Goal: Information Seeking & Learning: Check status

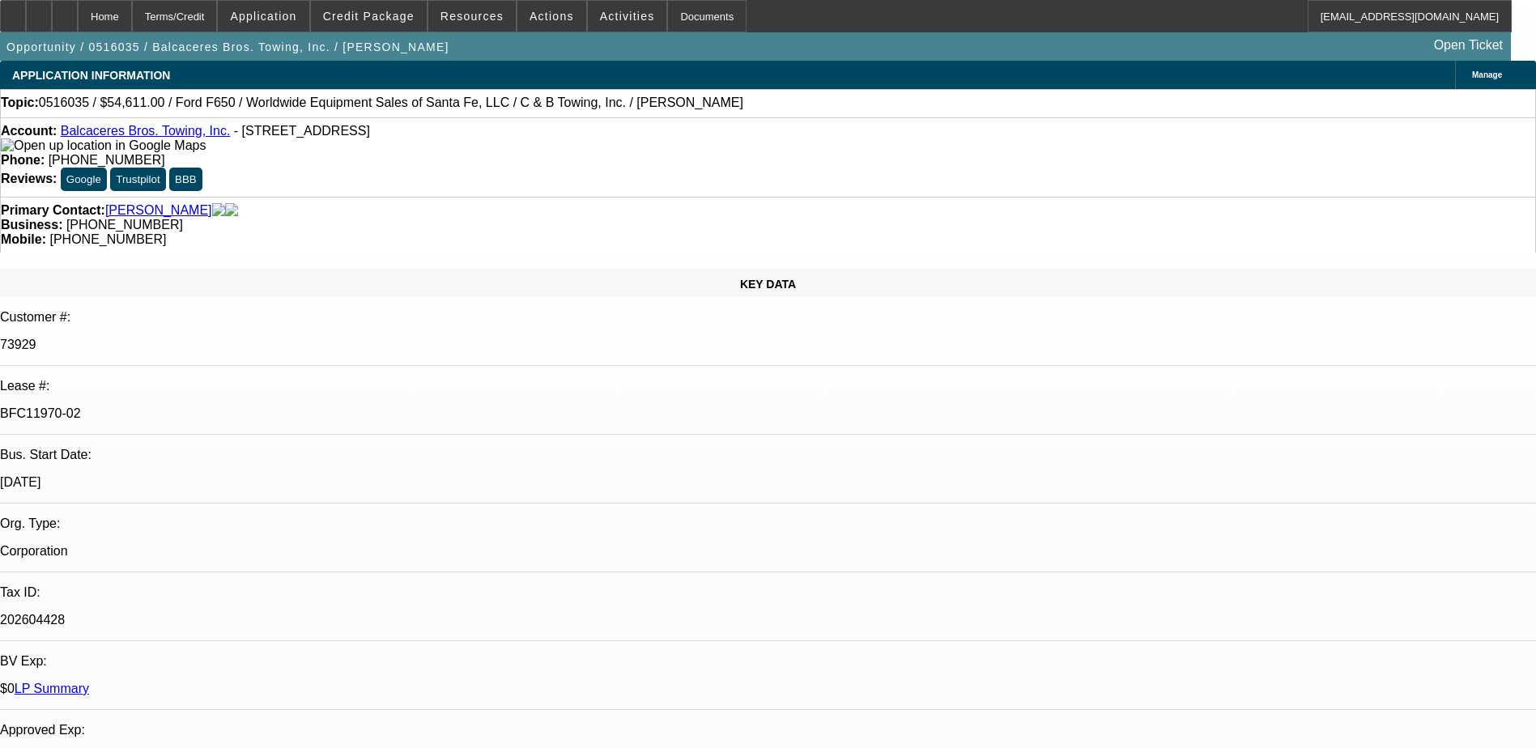
select select "0"
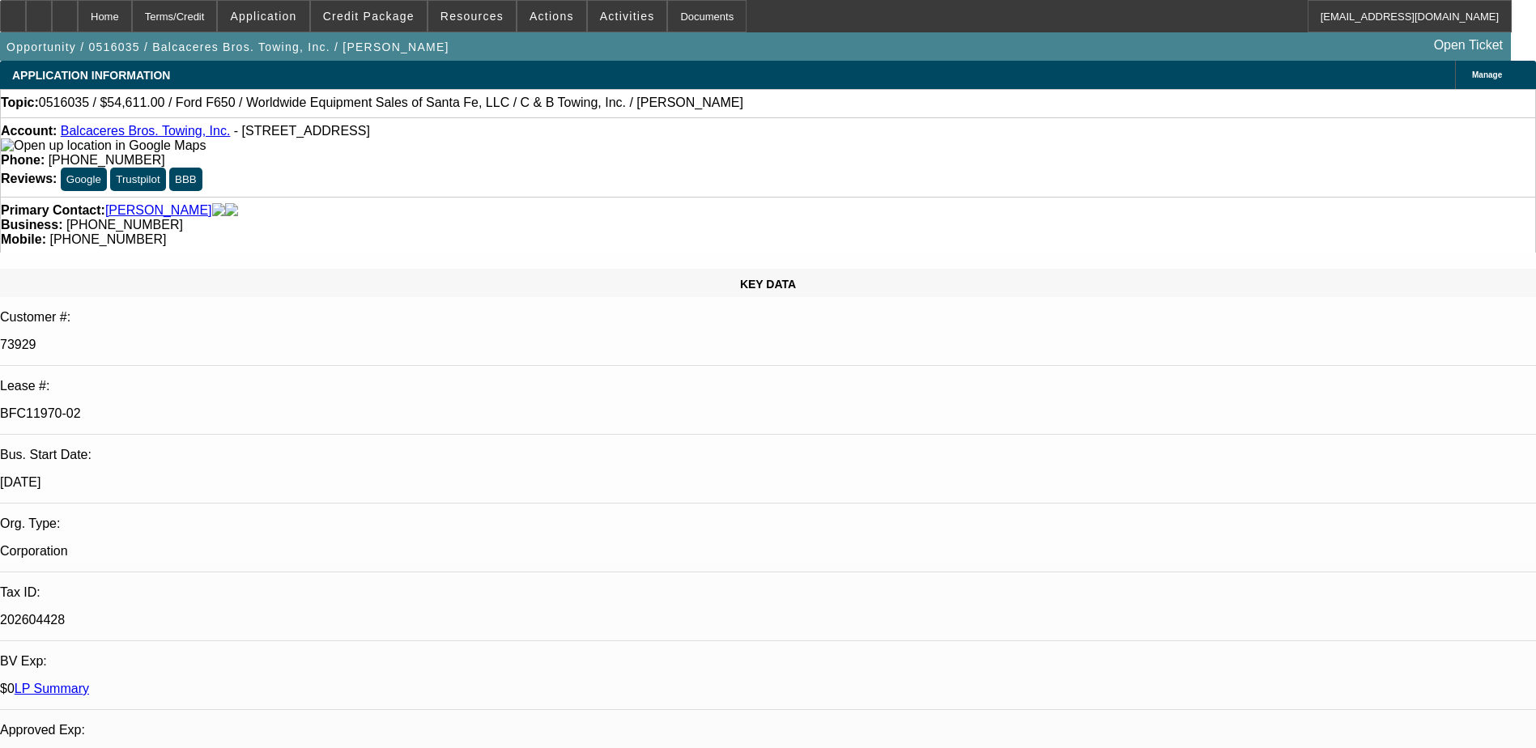
select select "0"
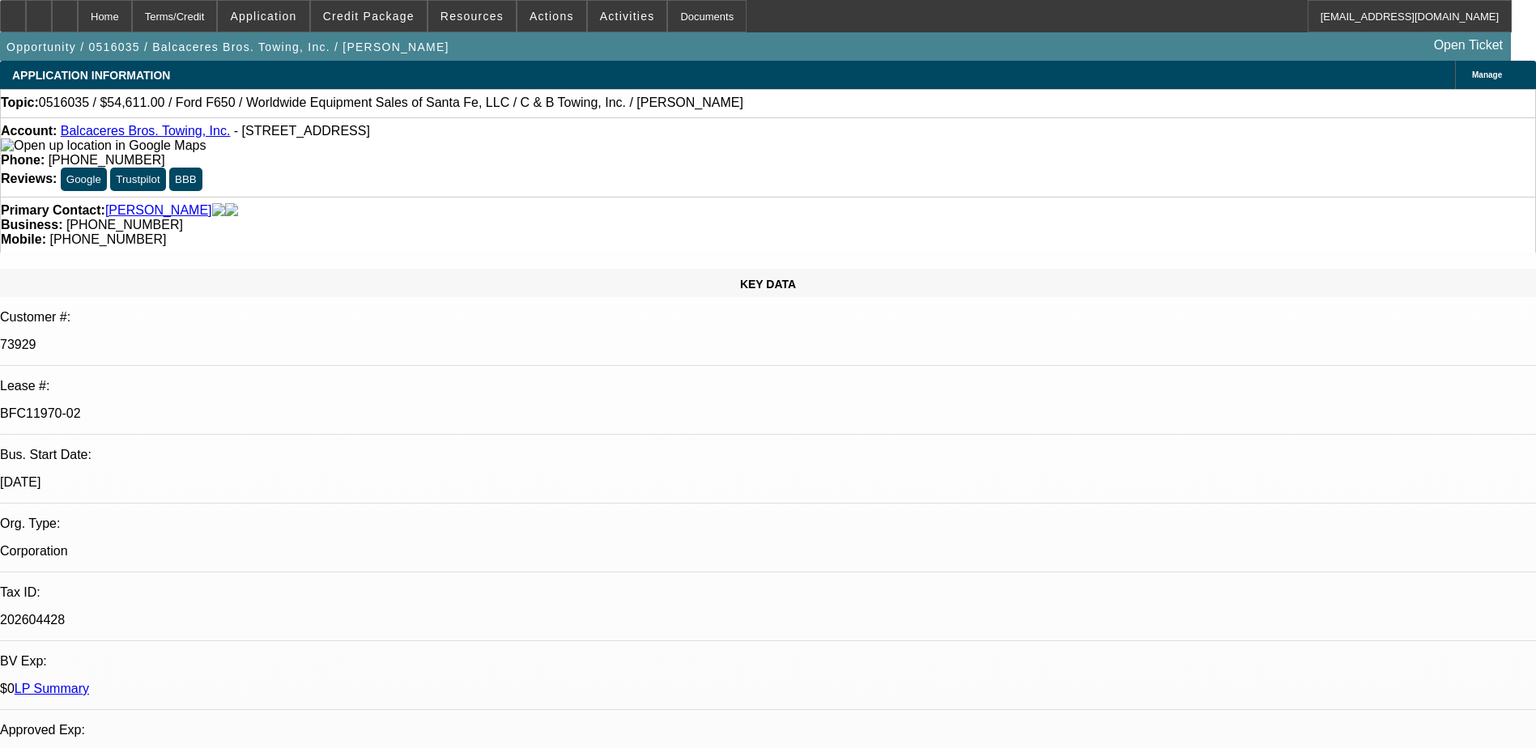
select select "0"
select select "1"
select select "2"
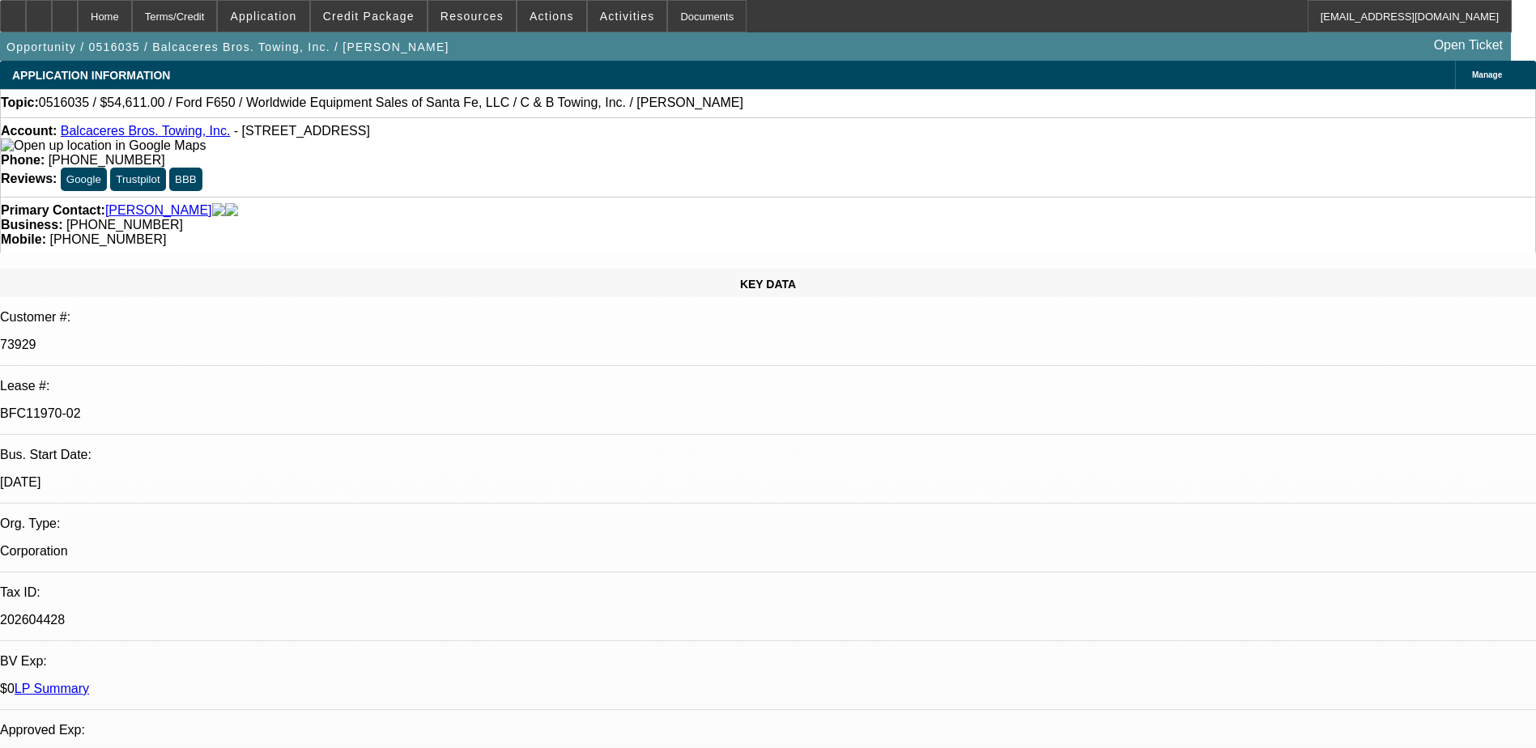
select select "1"
select select "3"
select select "2"
select select "1"
select select "3"
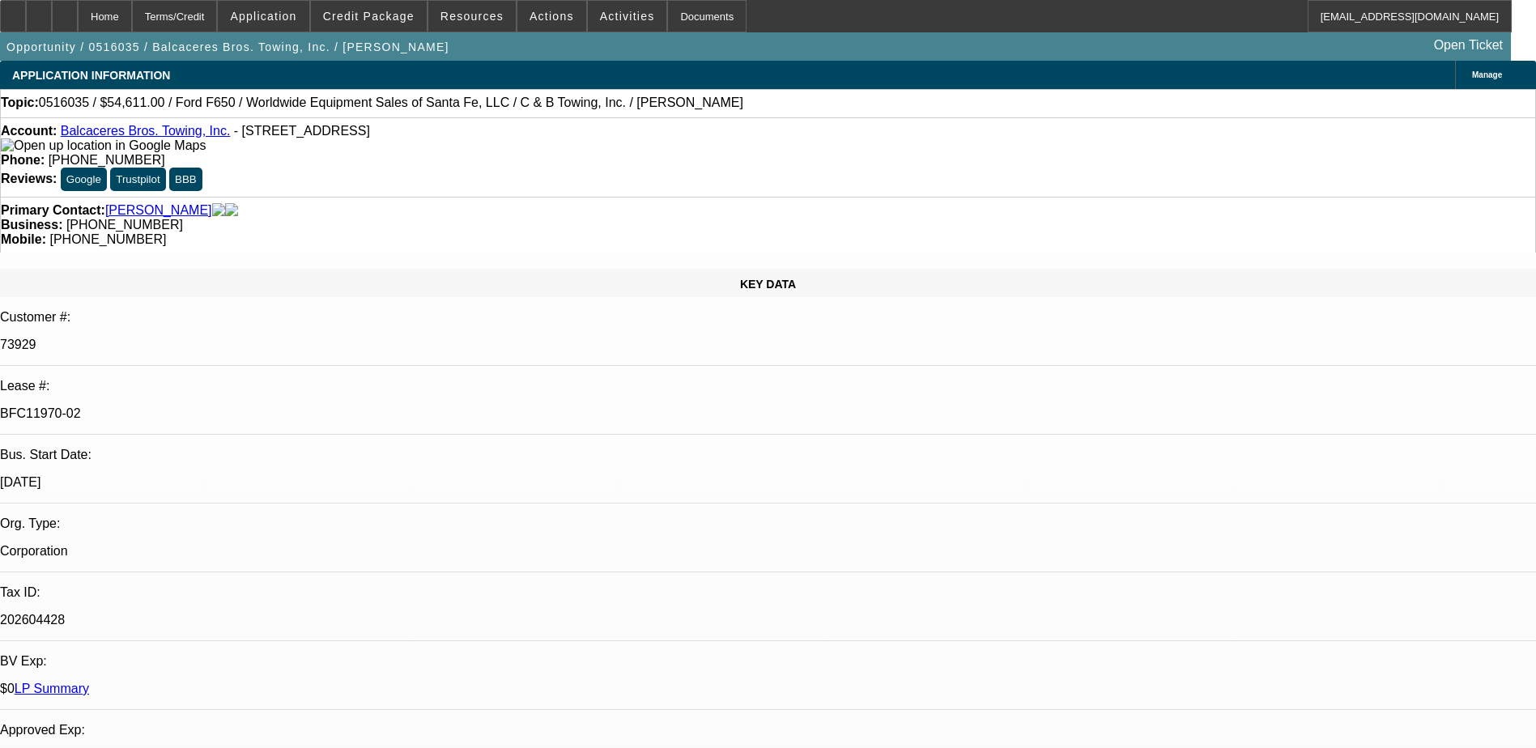
select select "2"
select select "1"
select select "3"
select select "2"
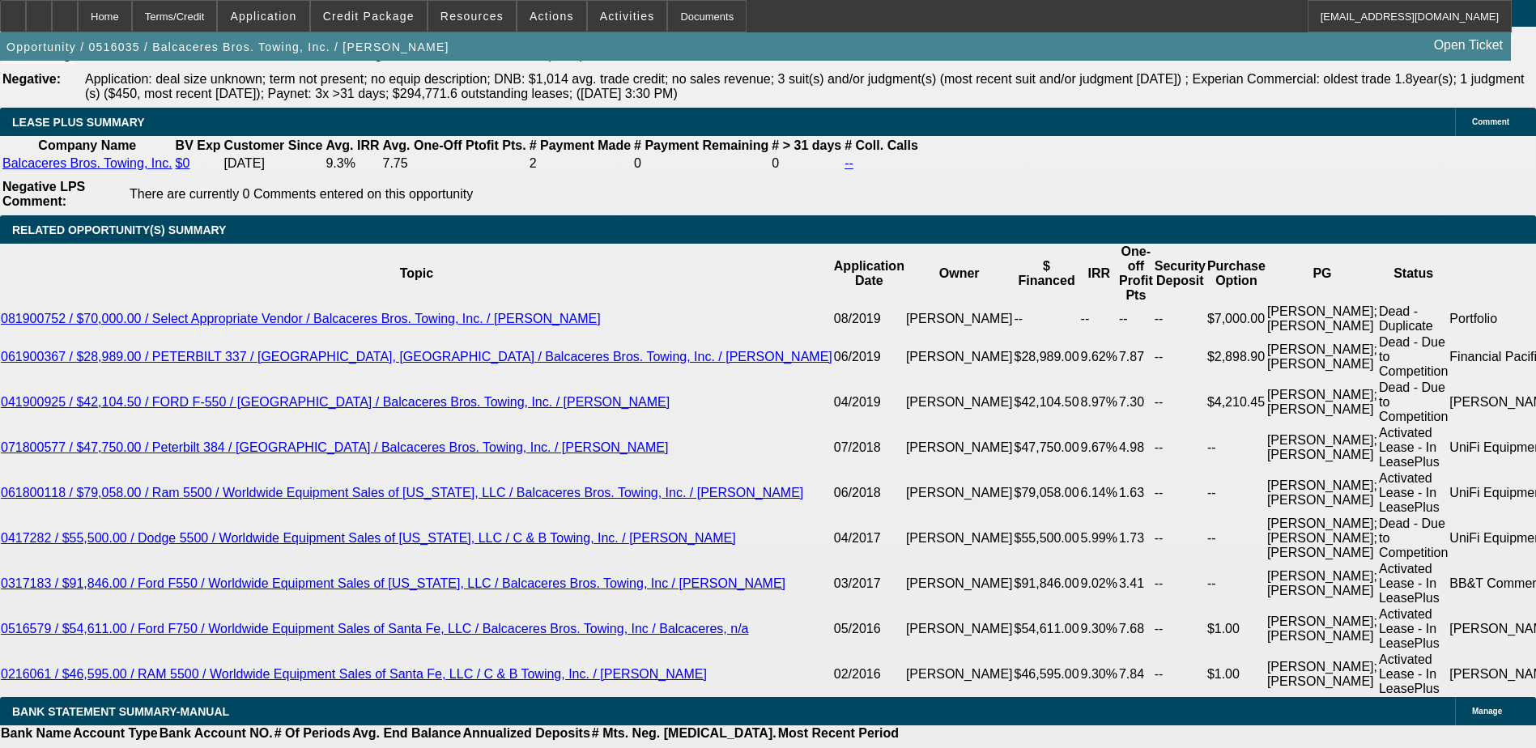
scroll to position [3077, 0]
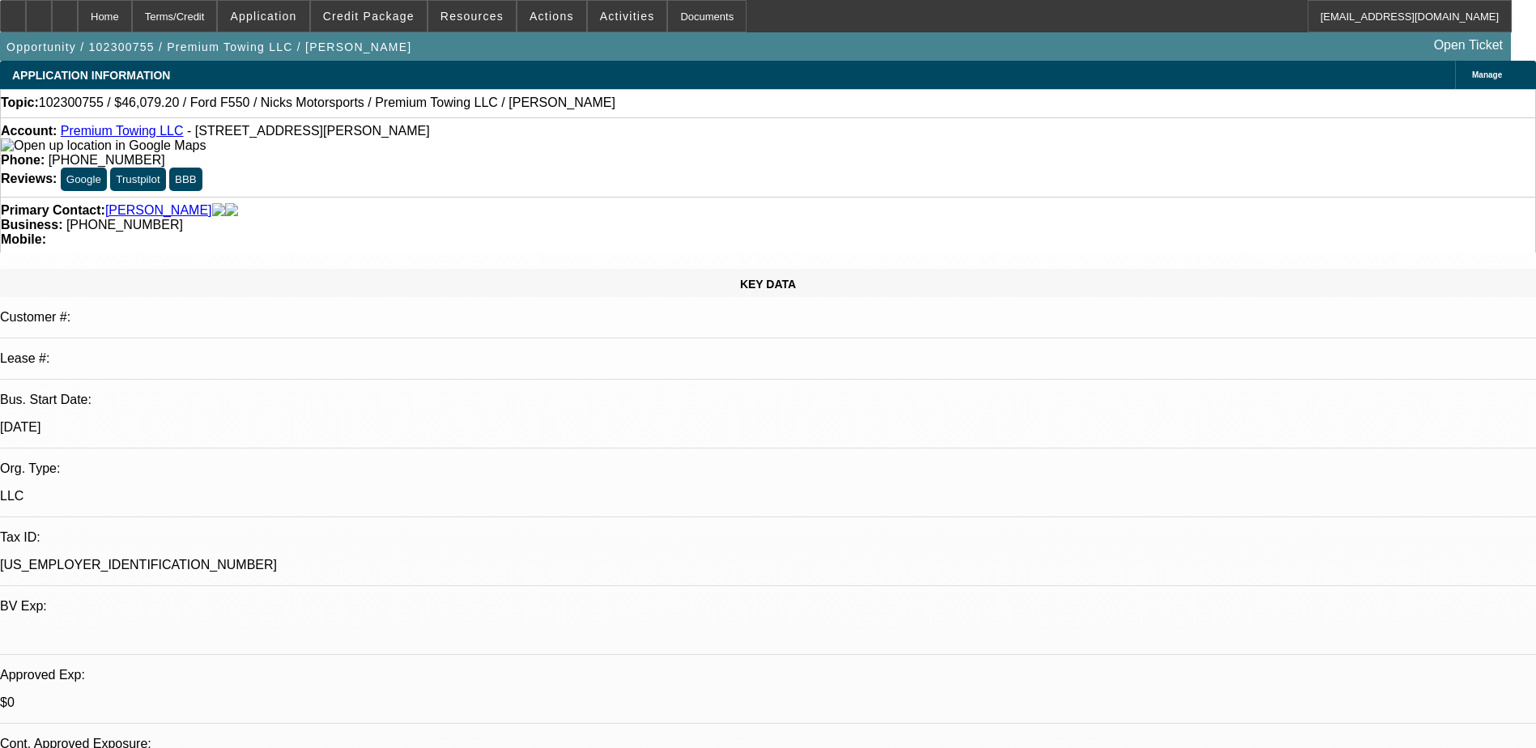
select select "0.2"
select select "2"
select select "0"
select select "6"
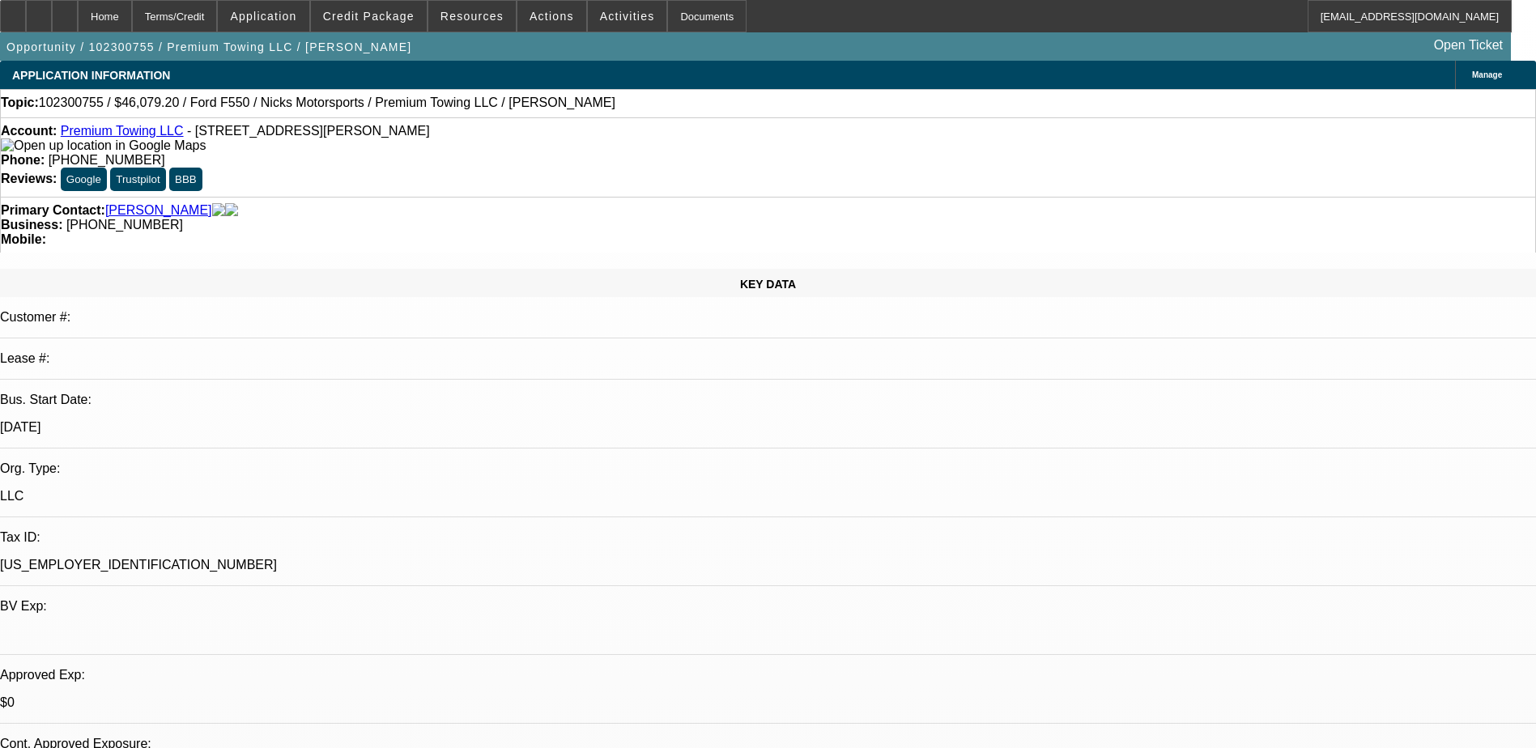
select select "0.2"
select select "2"
select select "0"
select select "6"
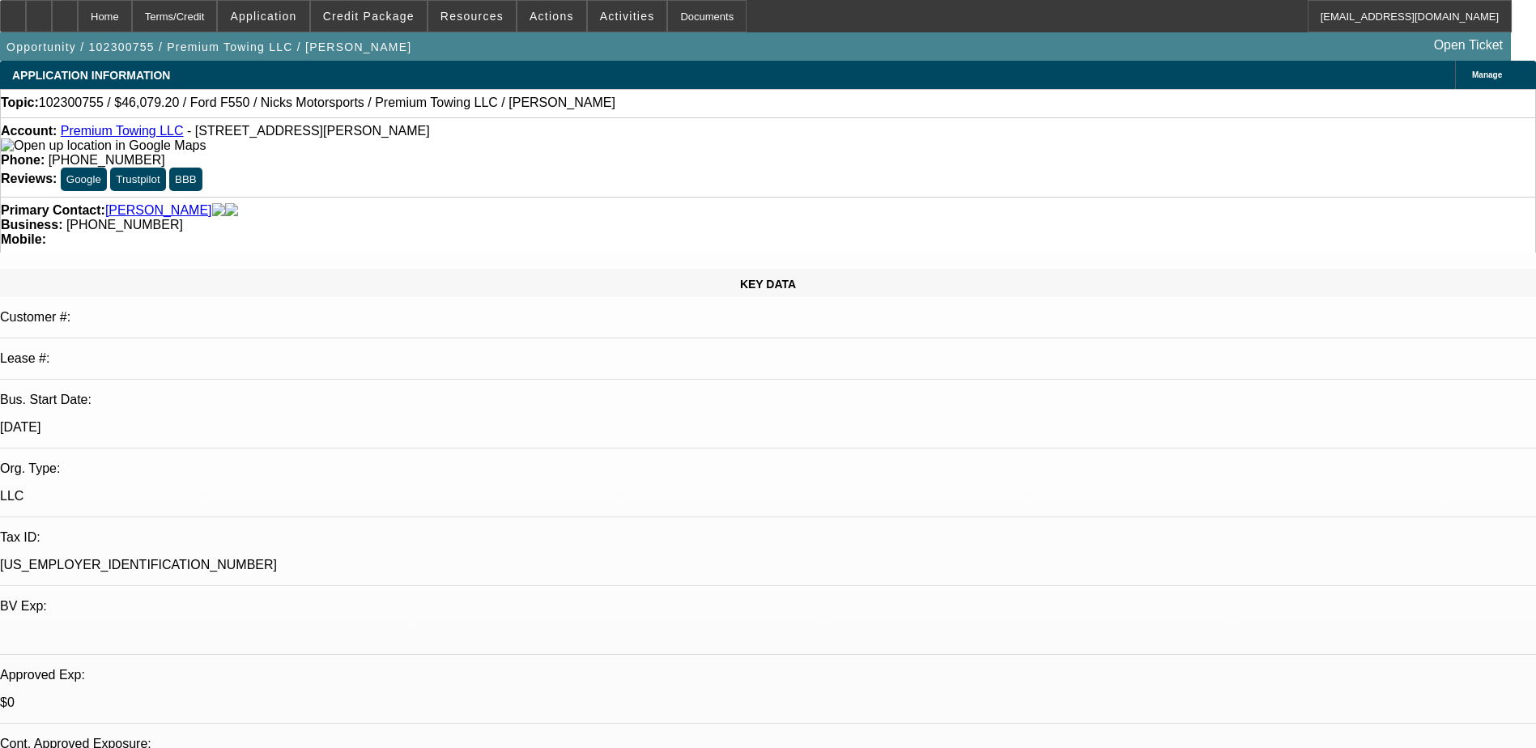
select select "0.2"
select select "2"
select select "0"
select select "6"
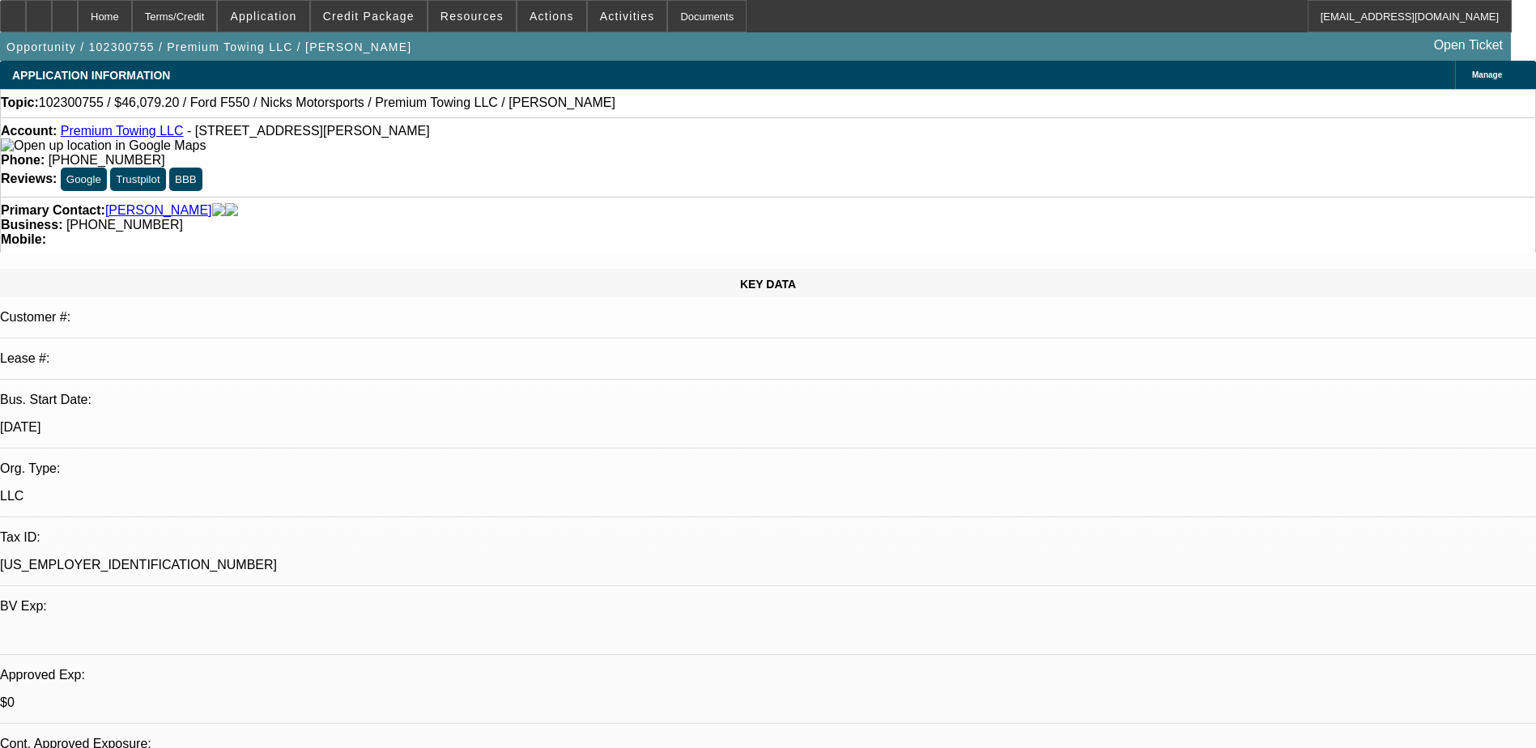
select select "0.2"
select select "2"
select select "0"
select select "6"
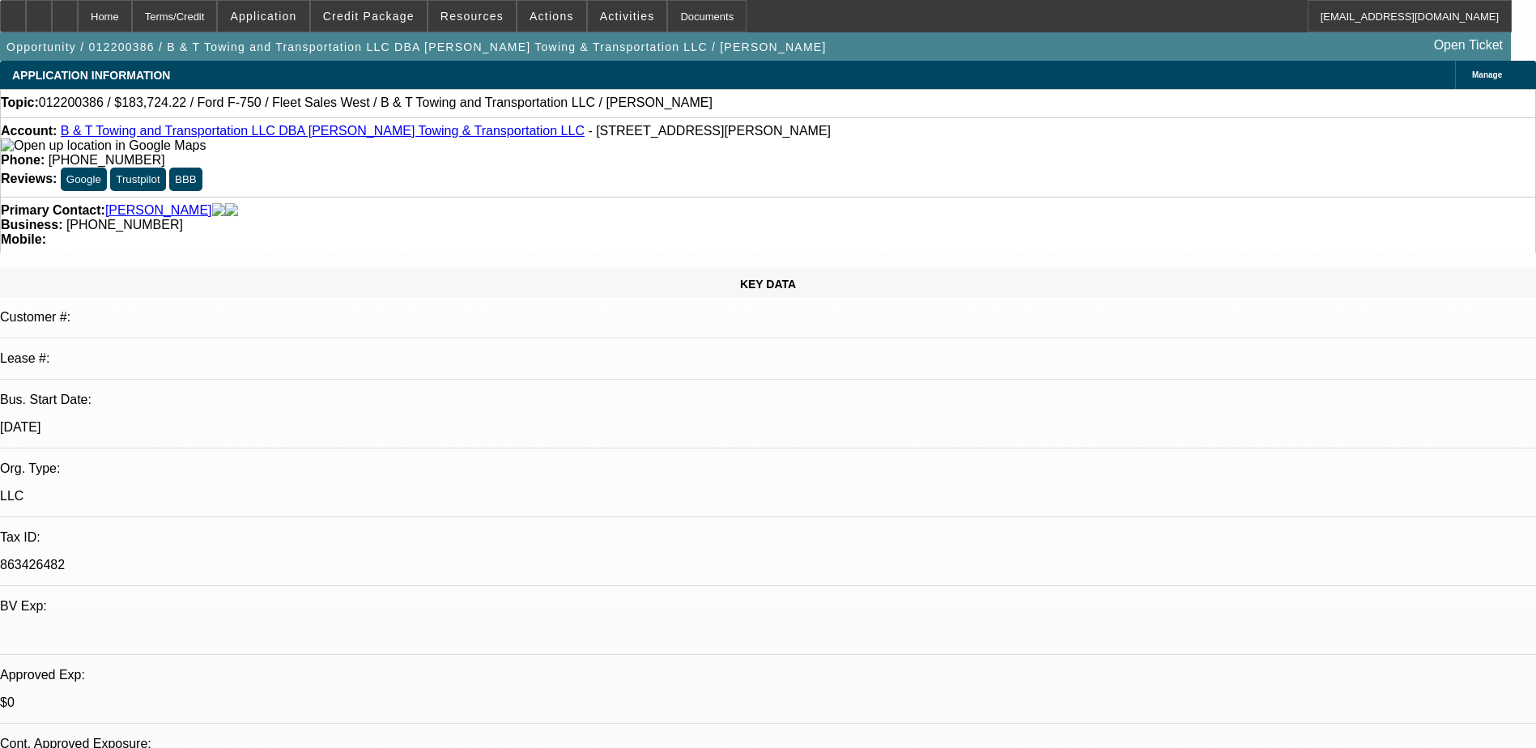
select select "0"
select select "2"
select select "0.1"
select select "4"
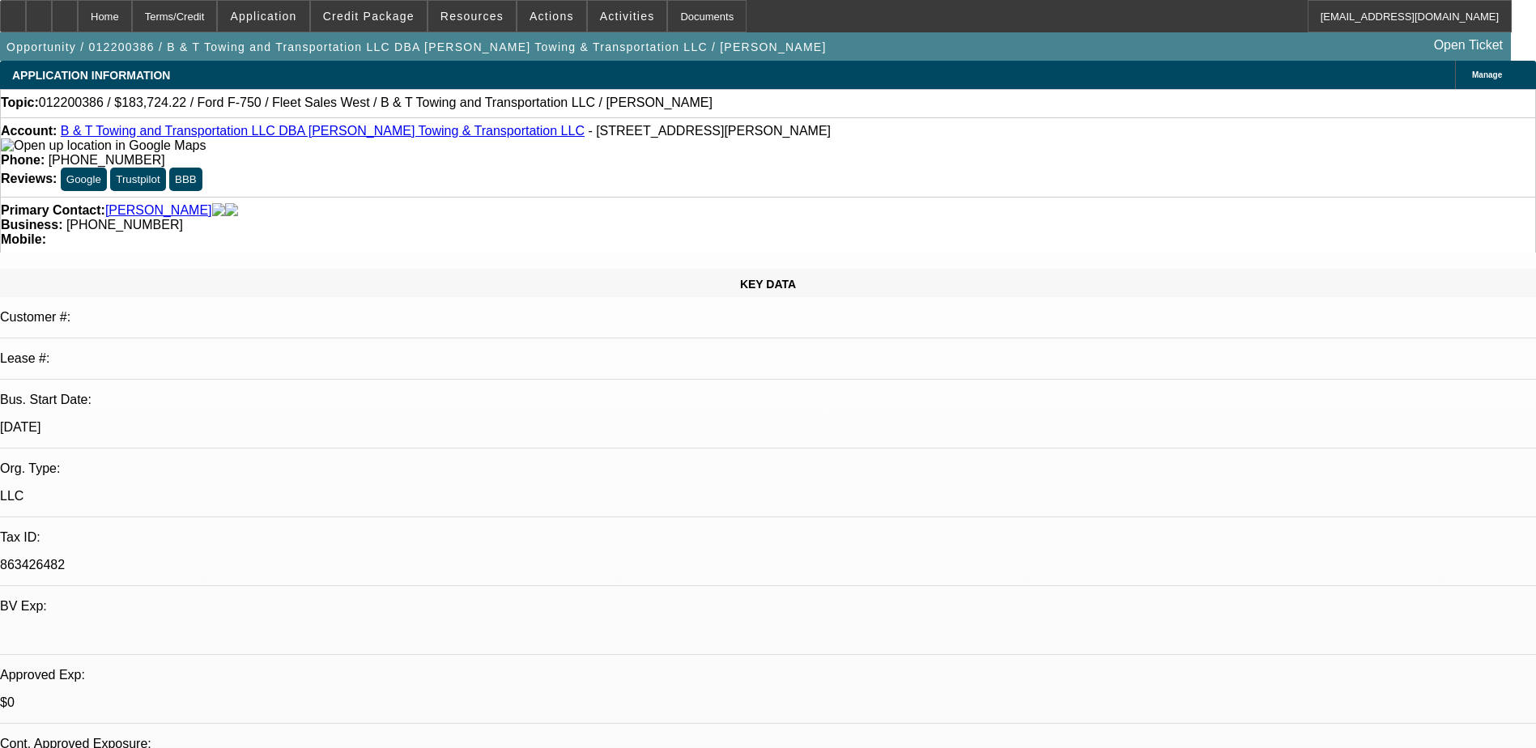
select select "0"
select select "2"
select select "0.1"
select select "4"
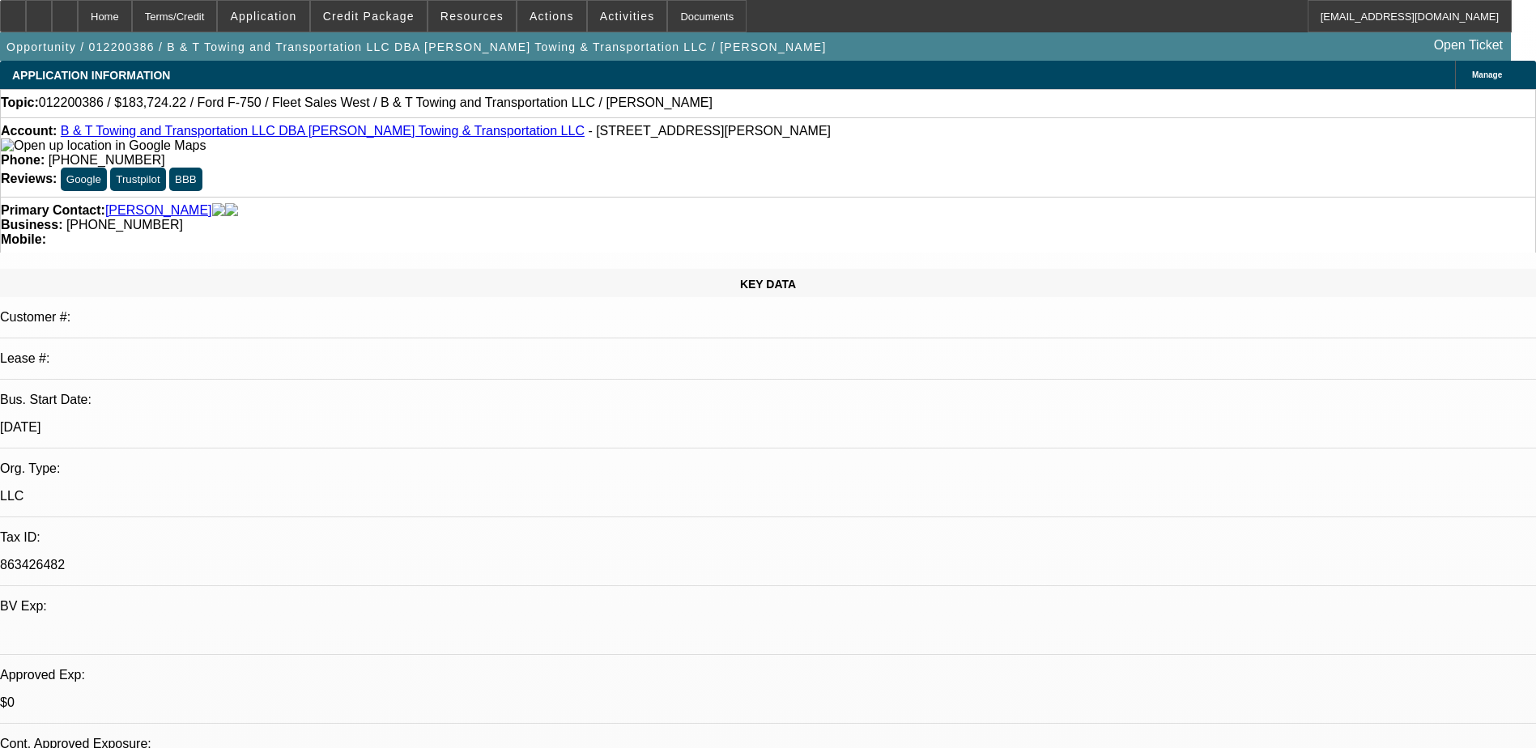
select select "0"
select select "2"
select select "0.1"
select select "4"
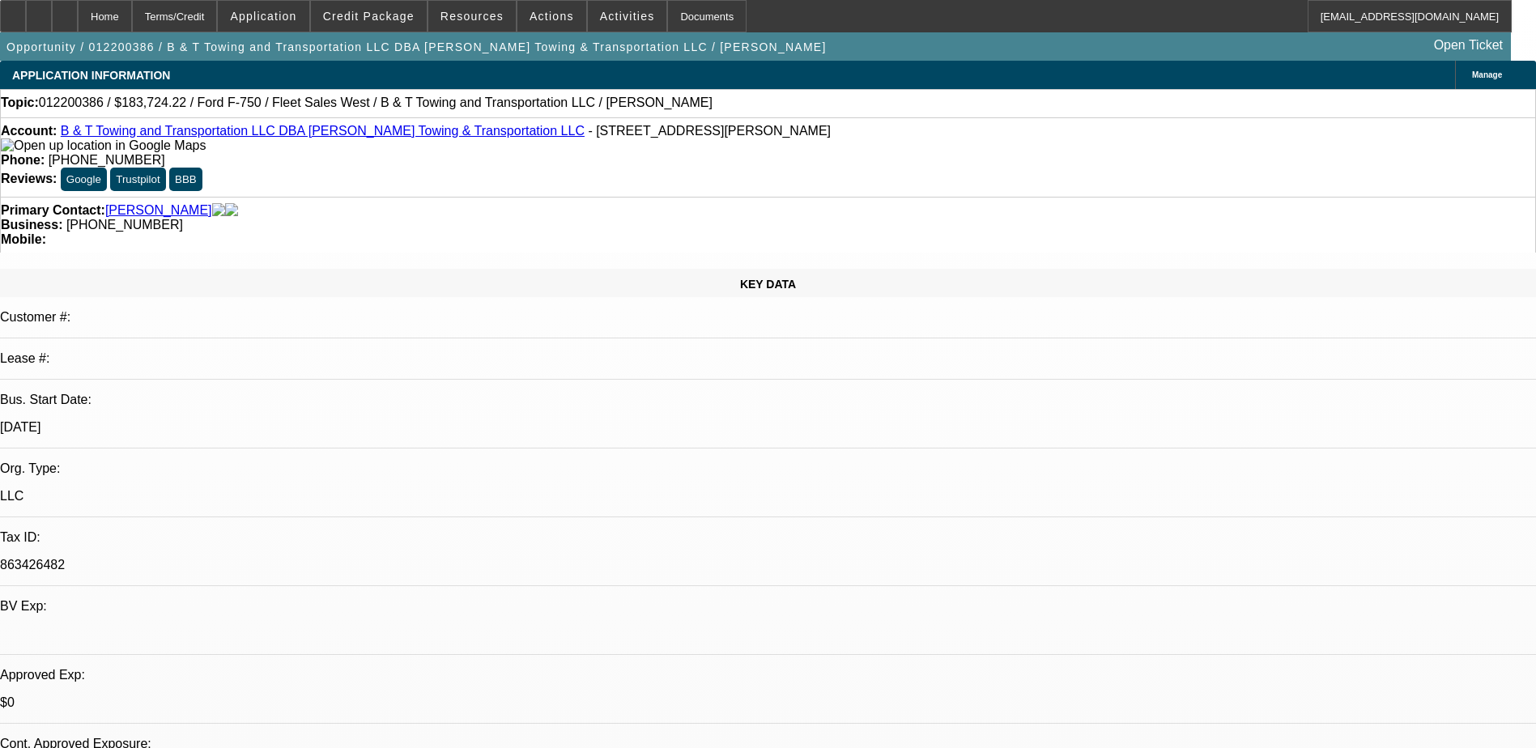
select select "0"
select select "2"
select select "0.1"
select select "4"
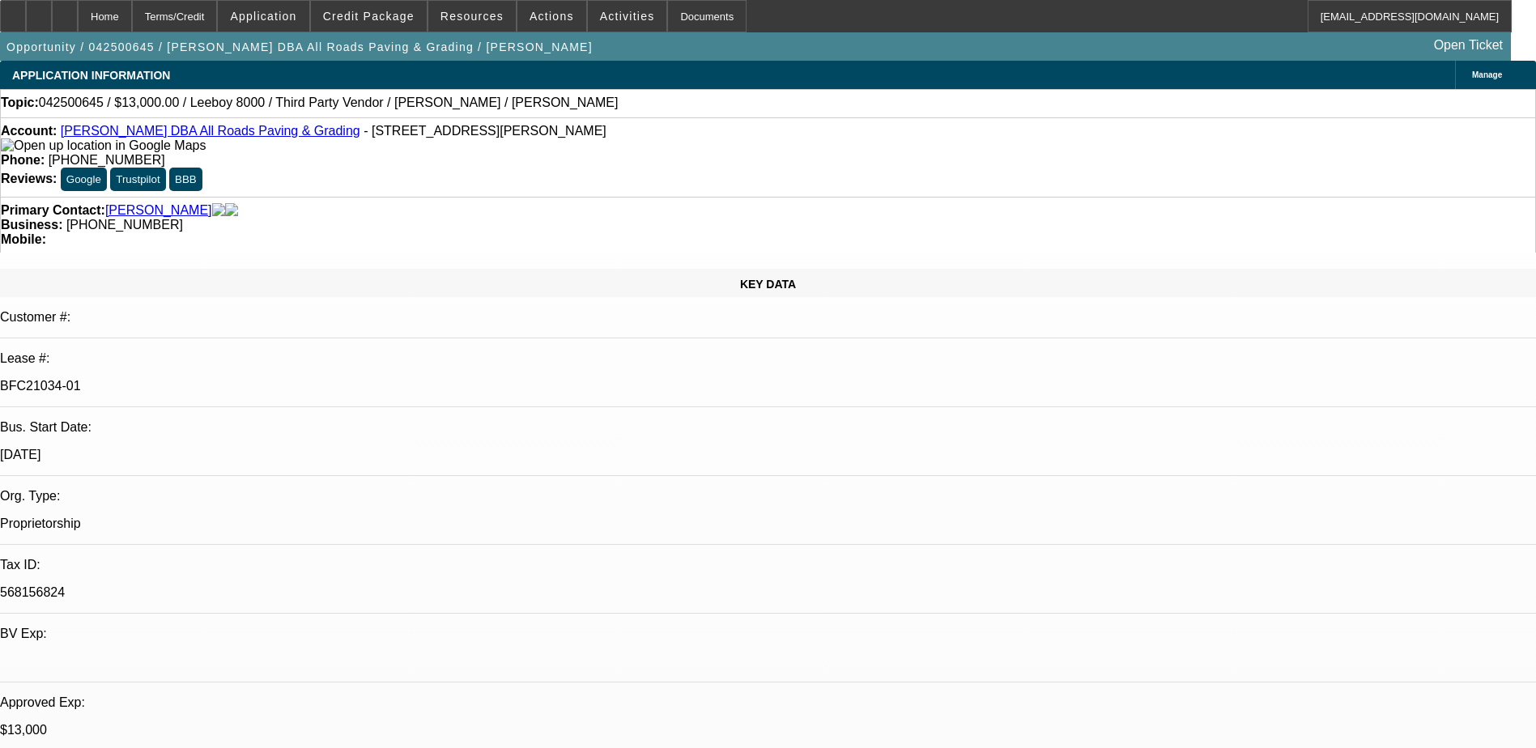
select select "0"
select select "3"
select select "0.1"
select select "5"
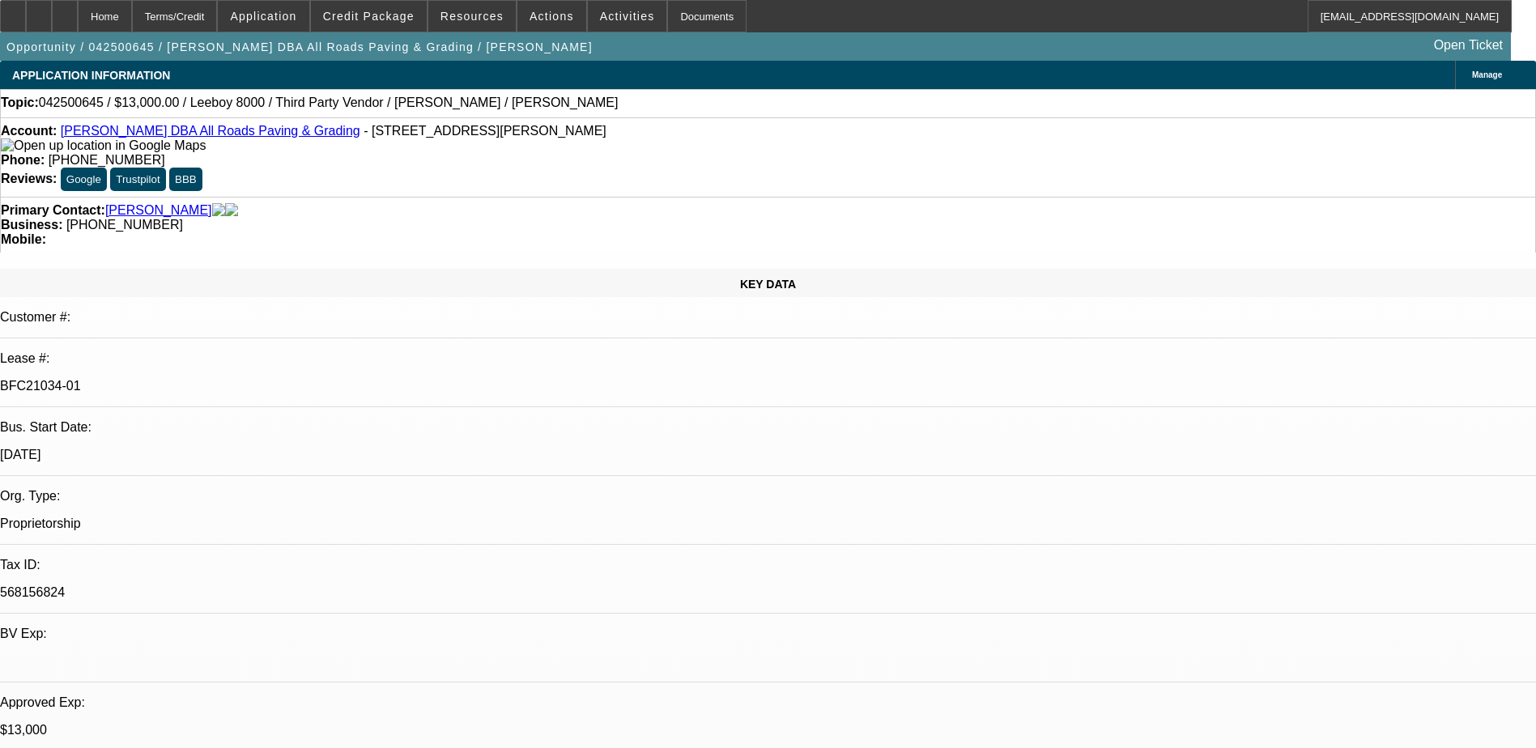
select select "0"
select select "3"
select select "0.1"
select select "5"
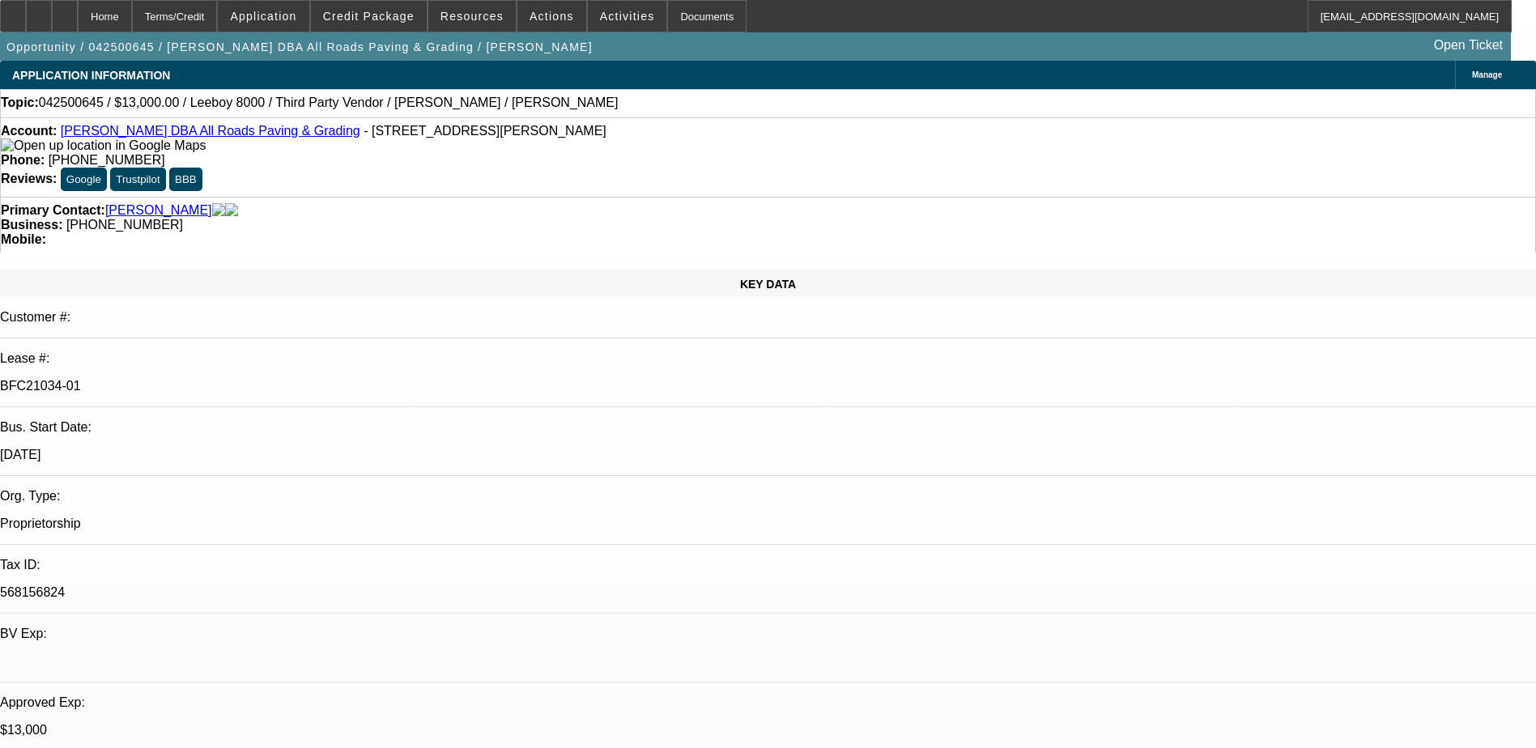
select select "0"
select select "3"
select select "0.1"
select select "5"
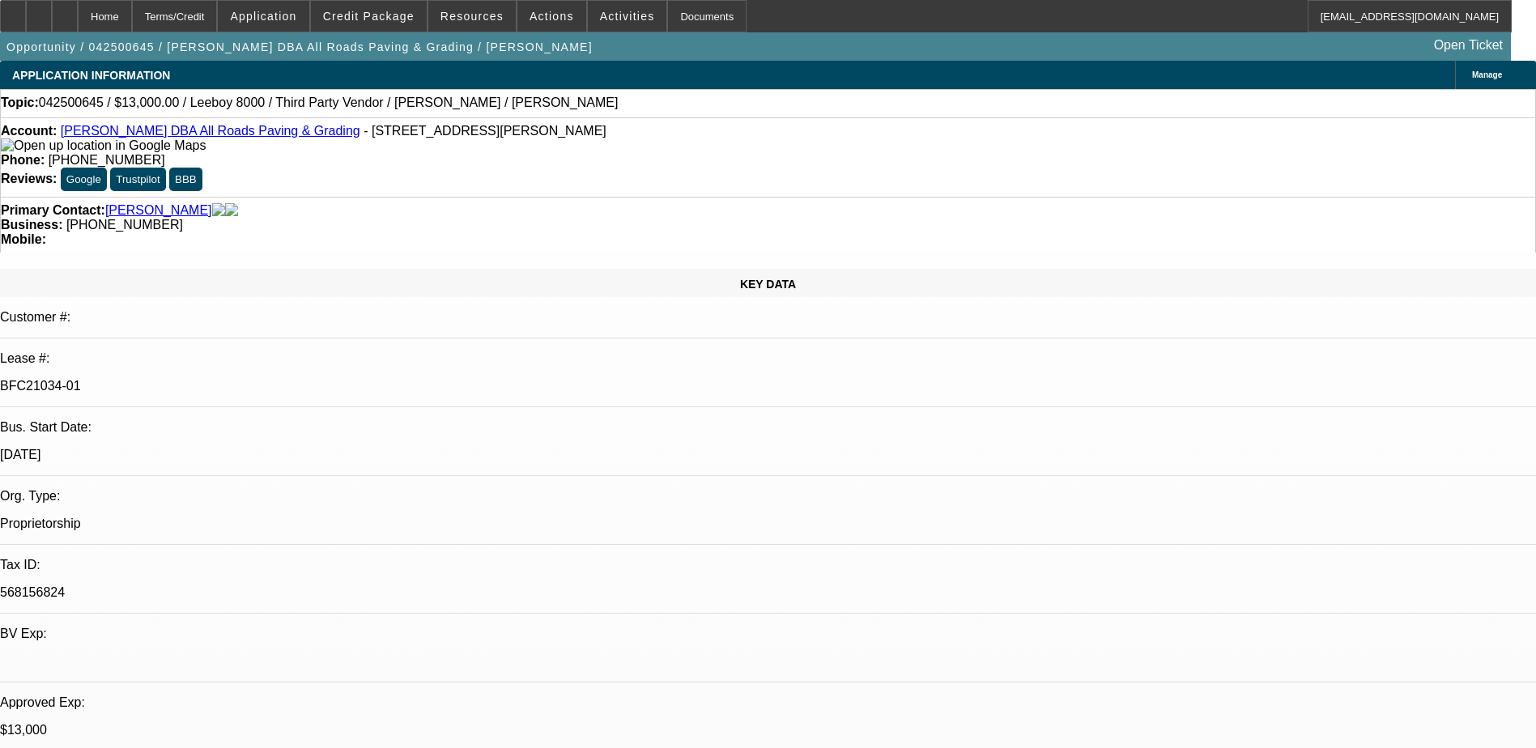
select select "0"
select select "3"
select select "0.1"
select select "5"
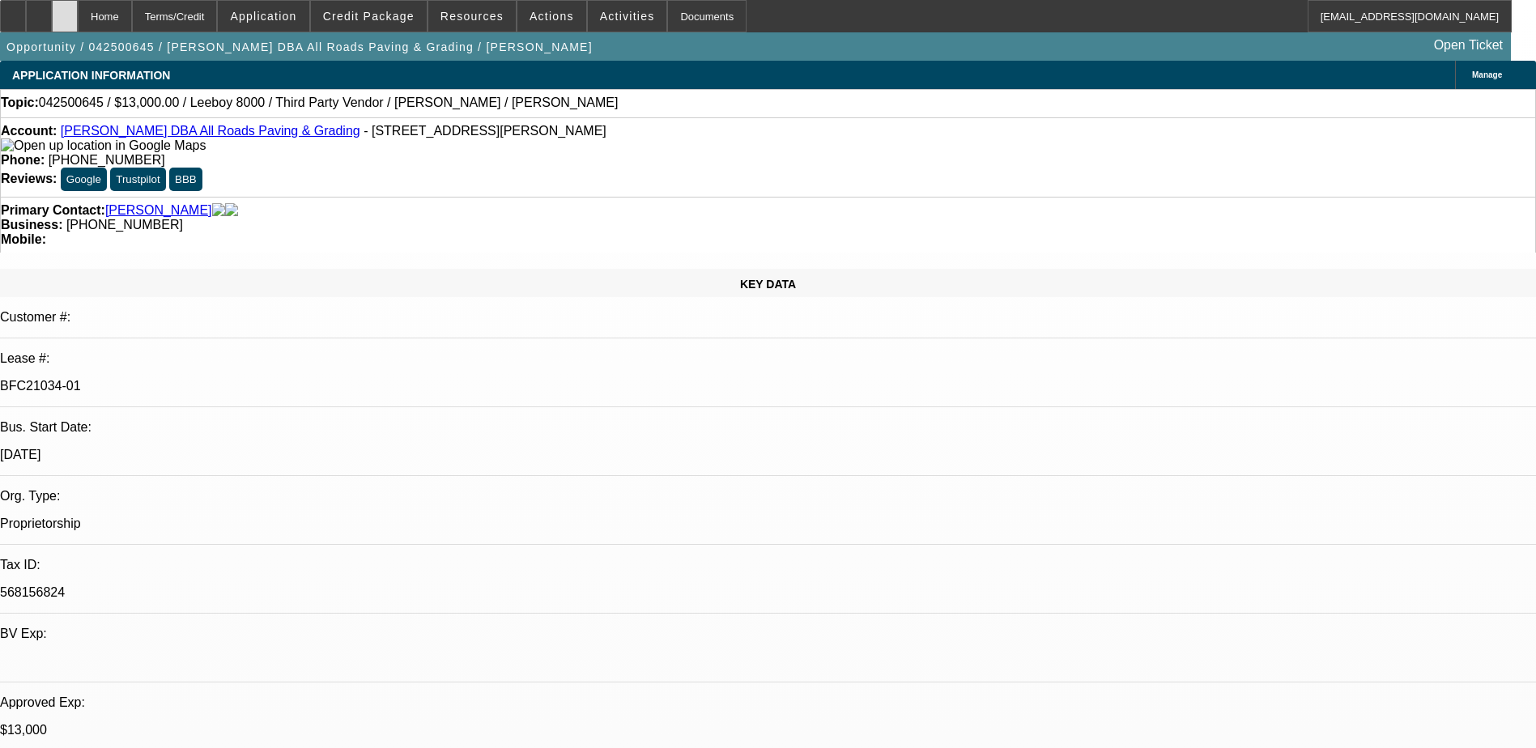
click at [78, 15] on div at bounding box center [65, 16] width 26 height 32
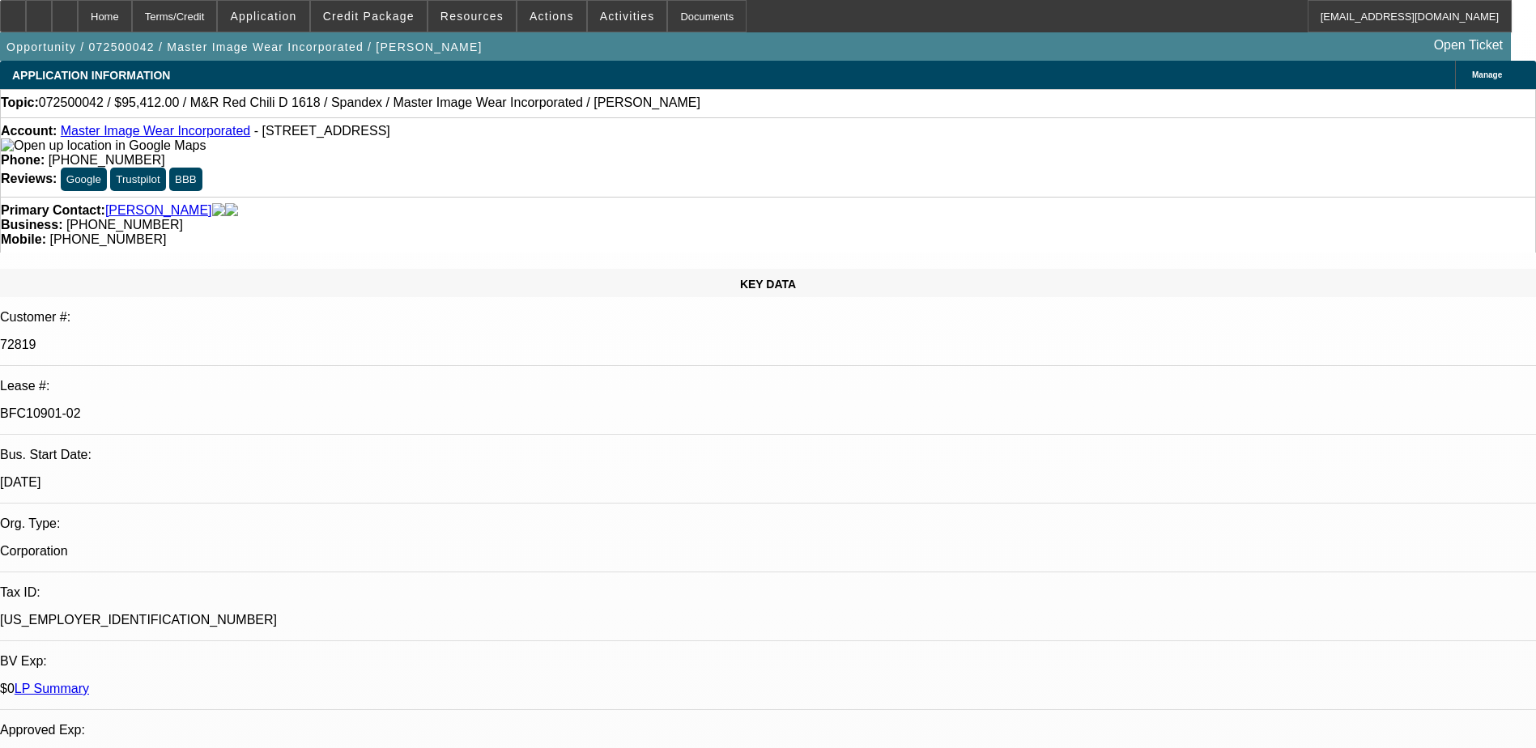
select select "0"
select select "0.1"
select select "4"
select select "0"
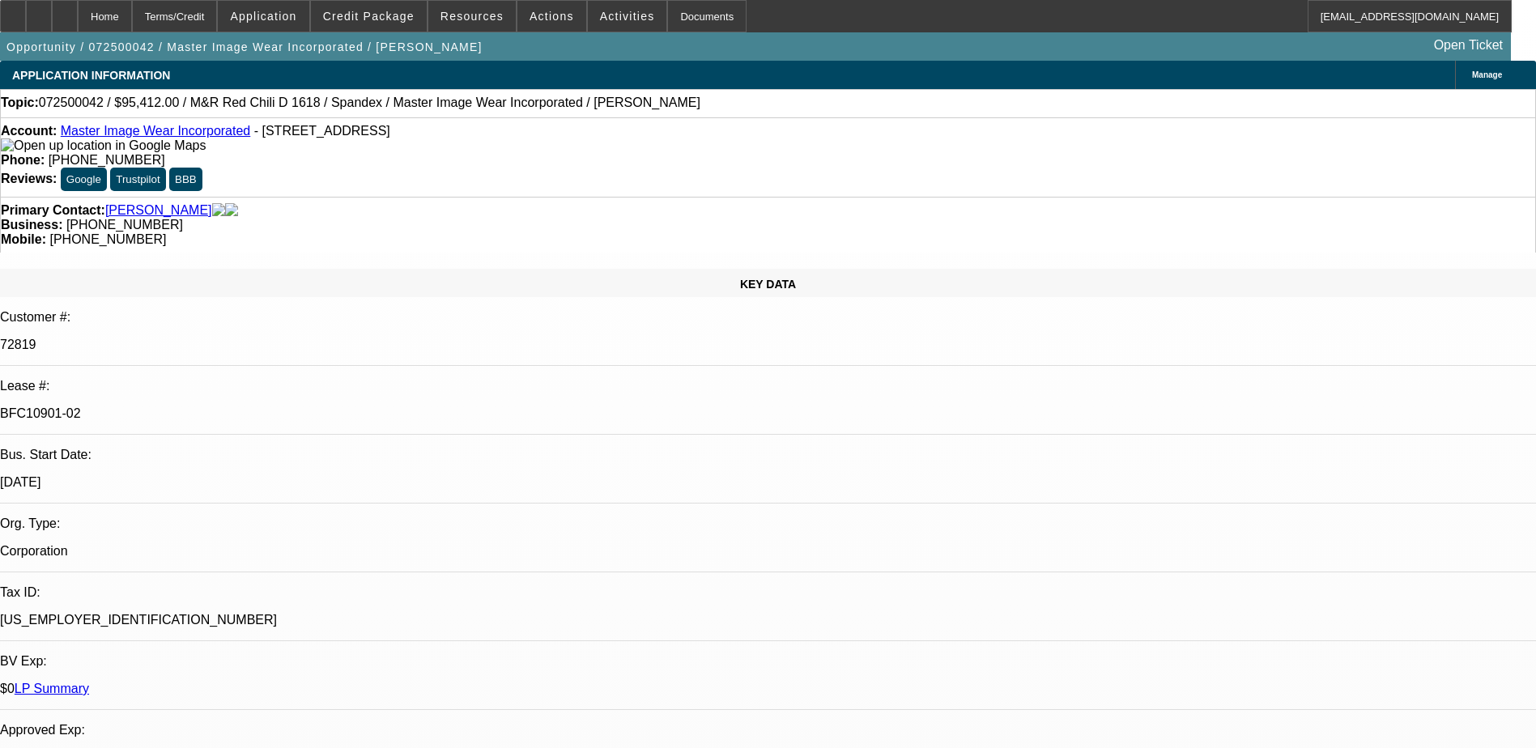
select select "0"
select select "0.1"
select select "4"
select select "0"
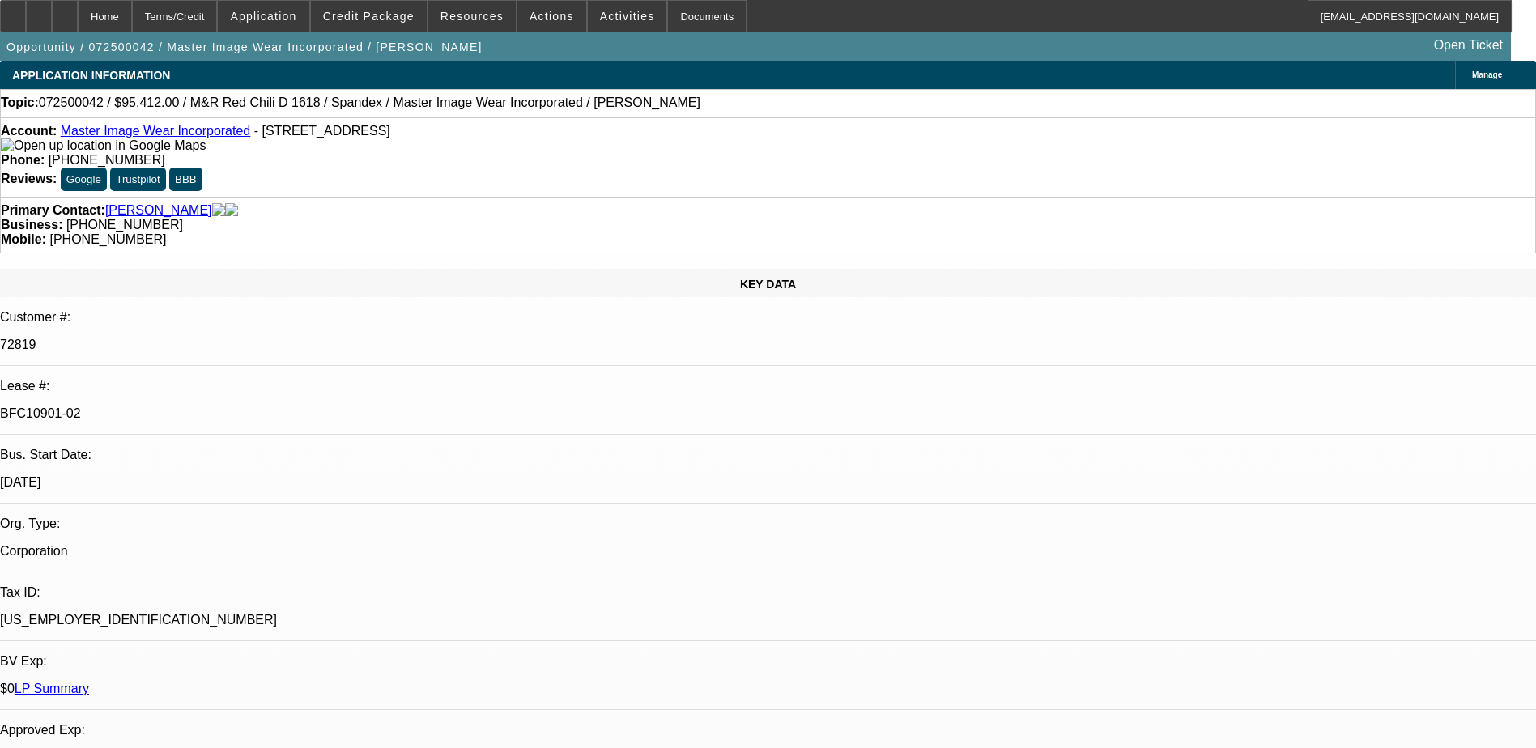
select select "3"
select select "0.1"
select select "4"
select select "0"
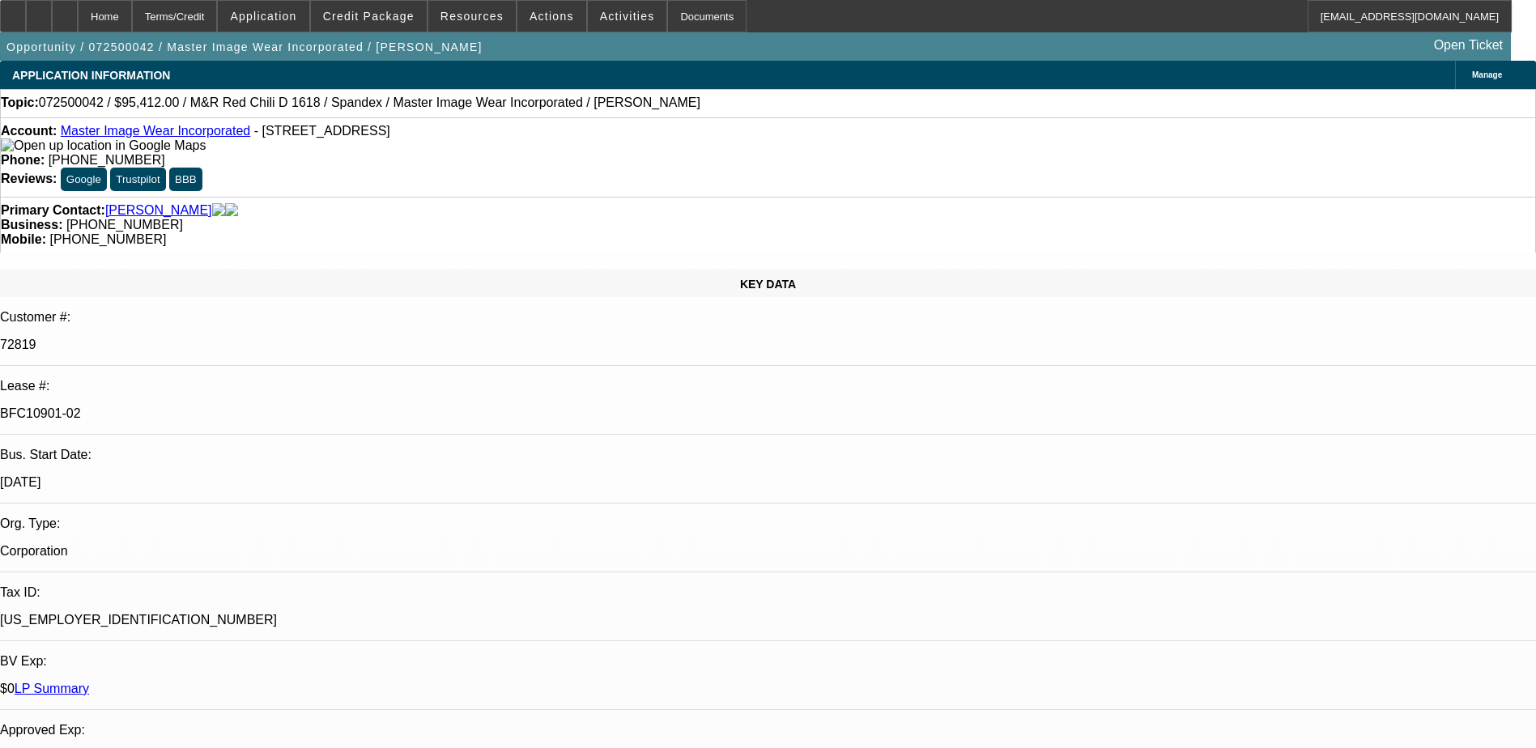
select select "3"
select select "0.1"
select select "4"
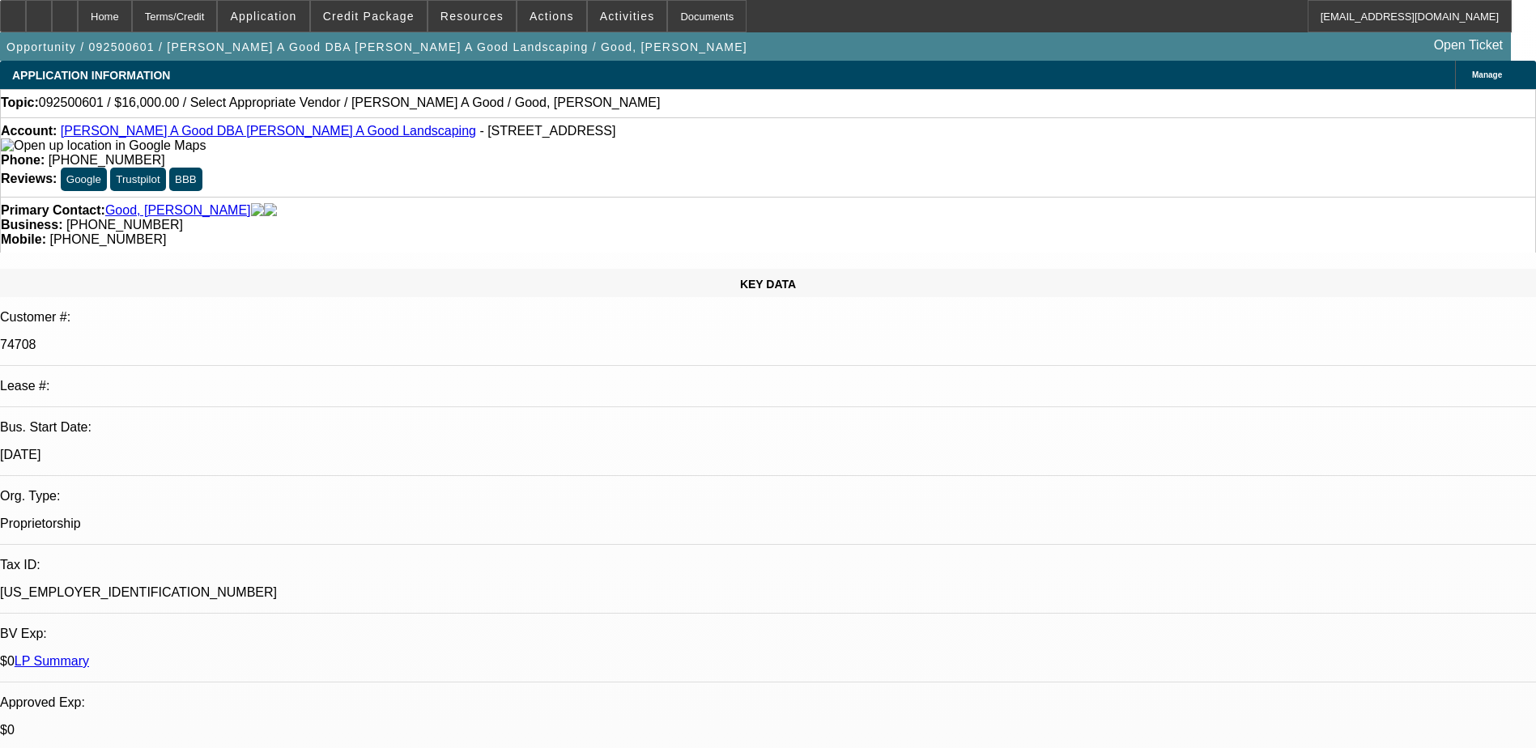
select select "0"
select select "2"
select select "0.1"
select select "4"
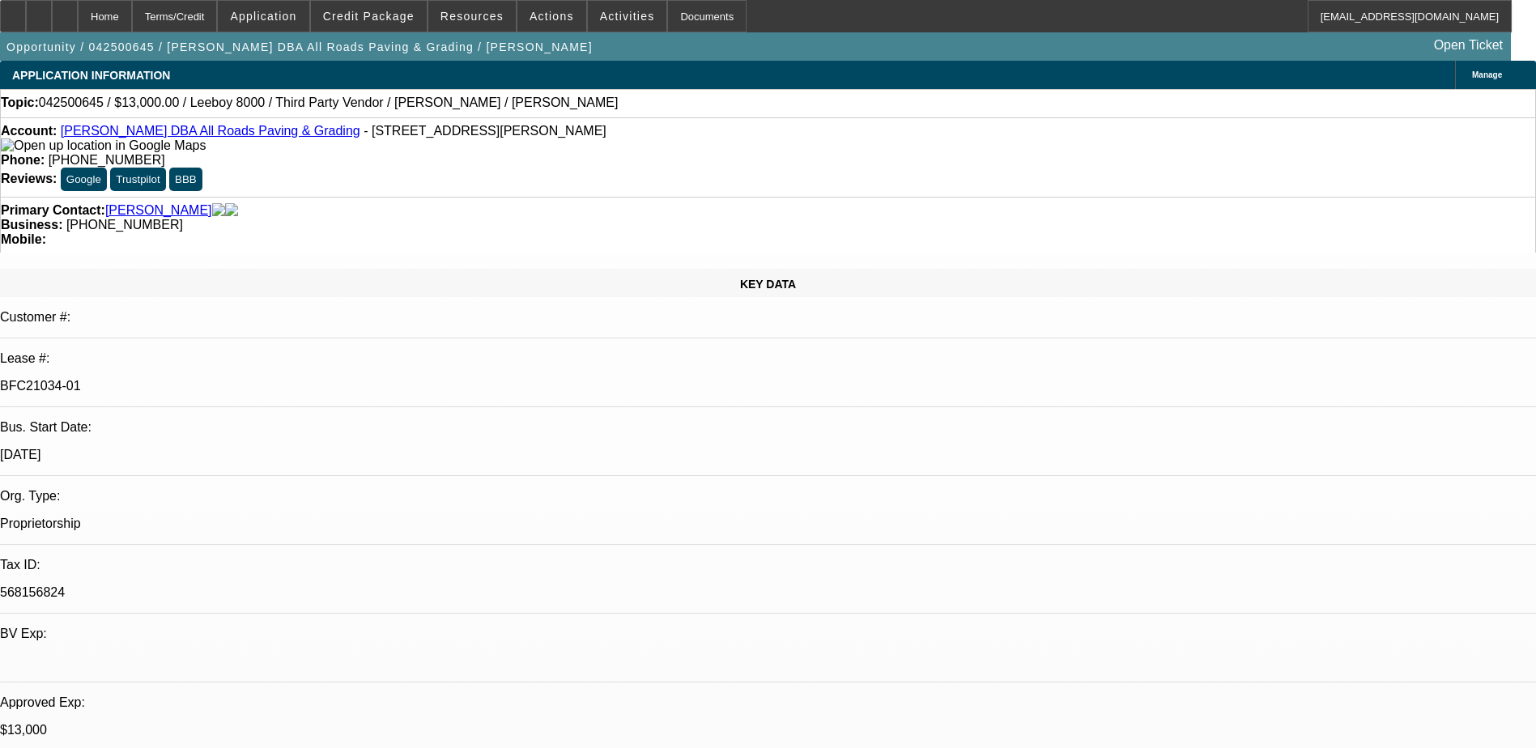
select select "0"
select select "0.1"
select select "0"
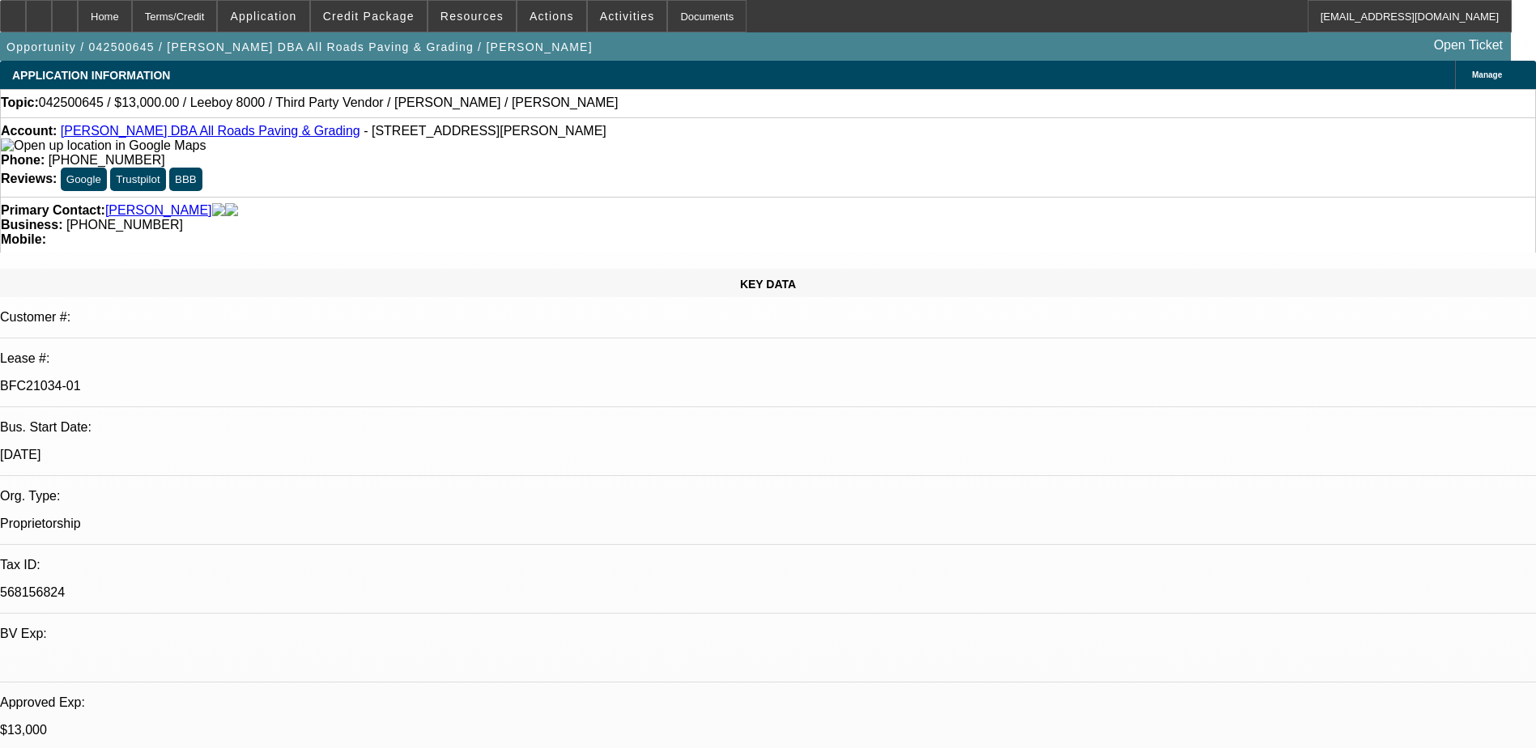
select select "0.1"
select select "0"
select select "0.1"
select select "0"
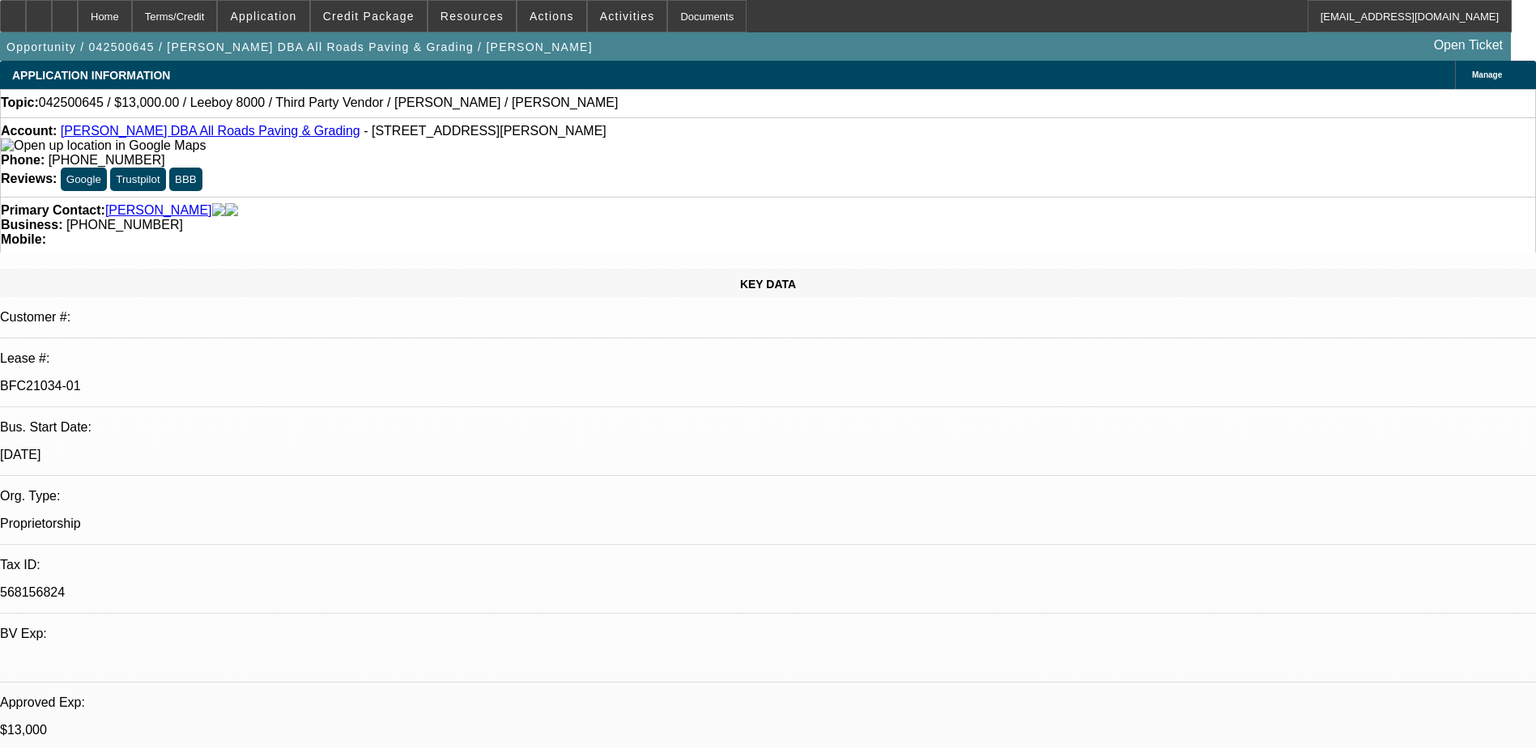
select select "0"
select select "0.1"
select select "1"
select select "3"
select select "5"
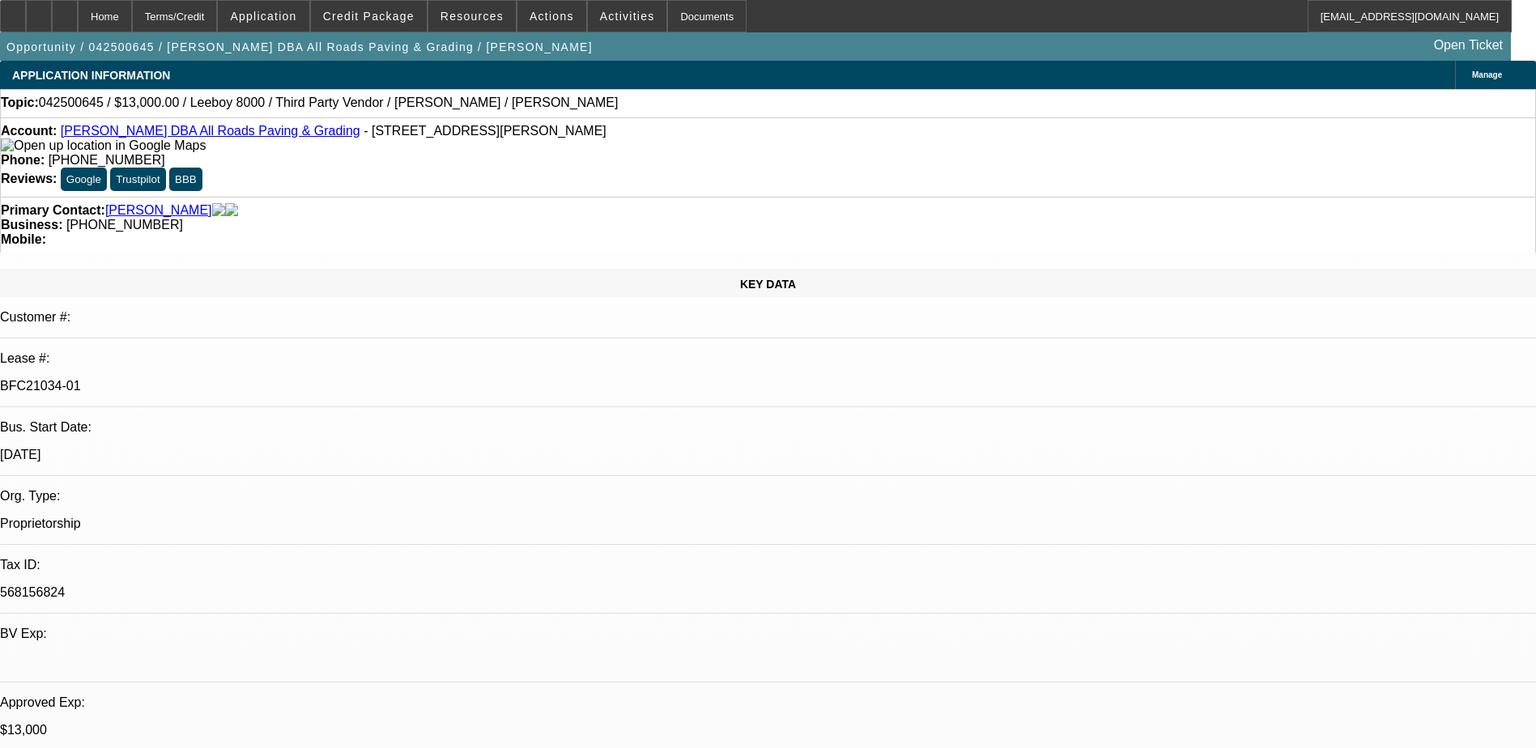
select select "1"
select select "3"
select select "5"
select select "1"
select select "3"
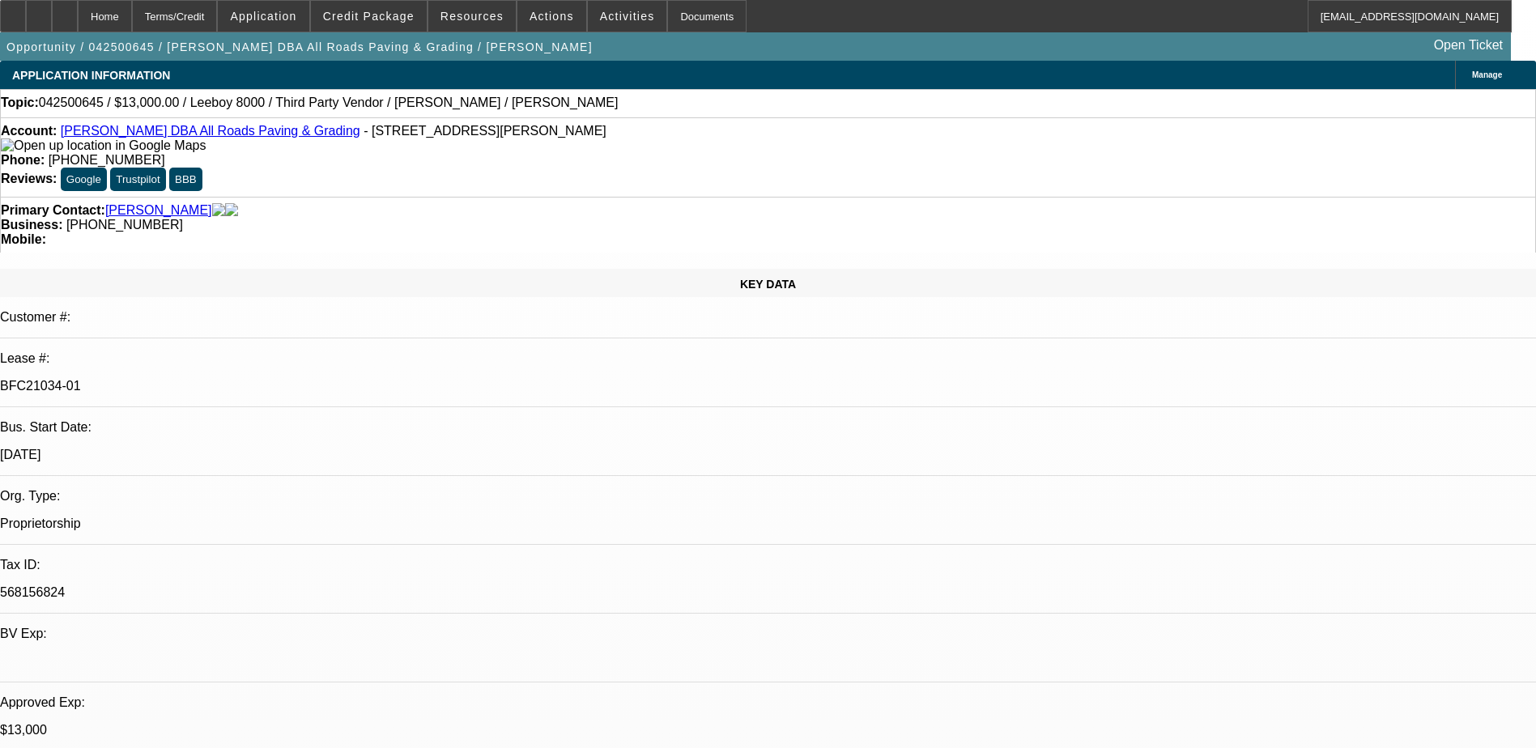
select select "5"
select select "1"
select select "3"
select select "5"
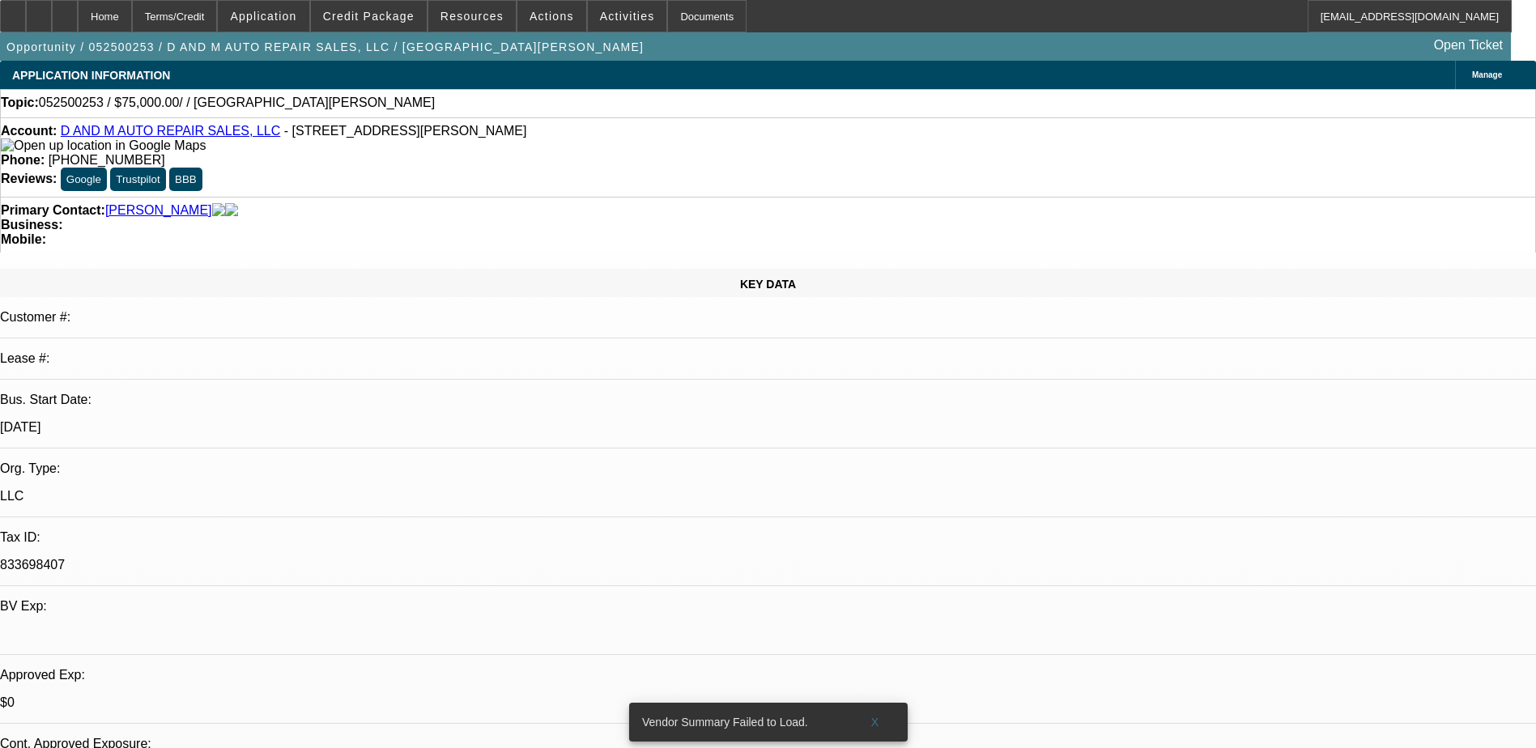
select select "0"
select select "2"
select select "0.1"
select select "1"
select select "2"
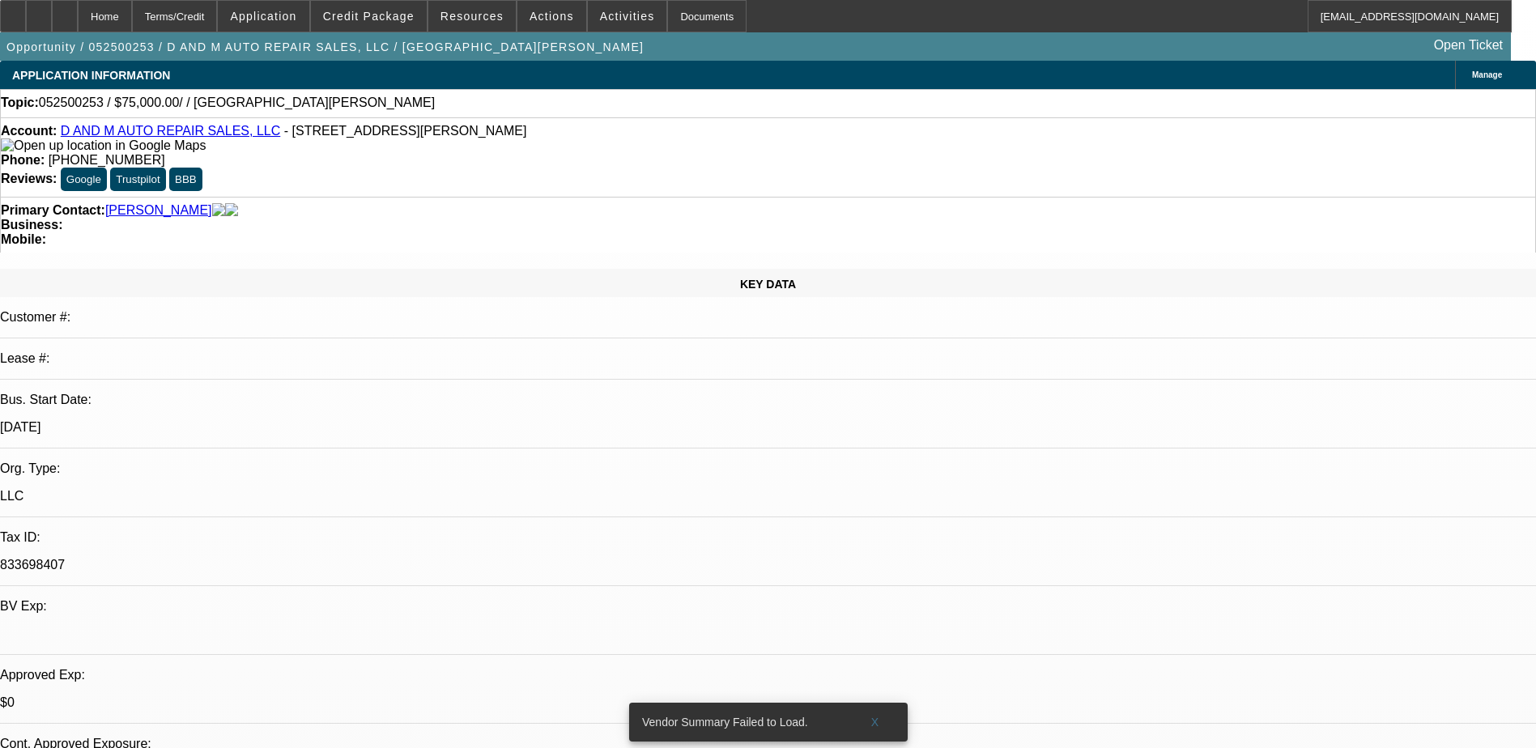
select select "4"
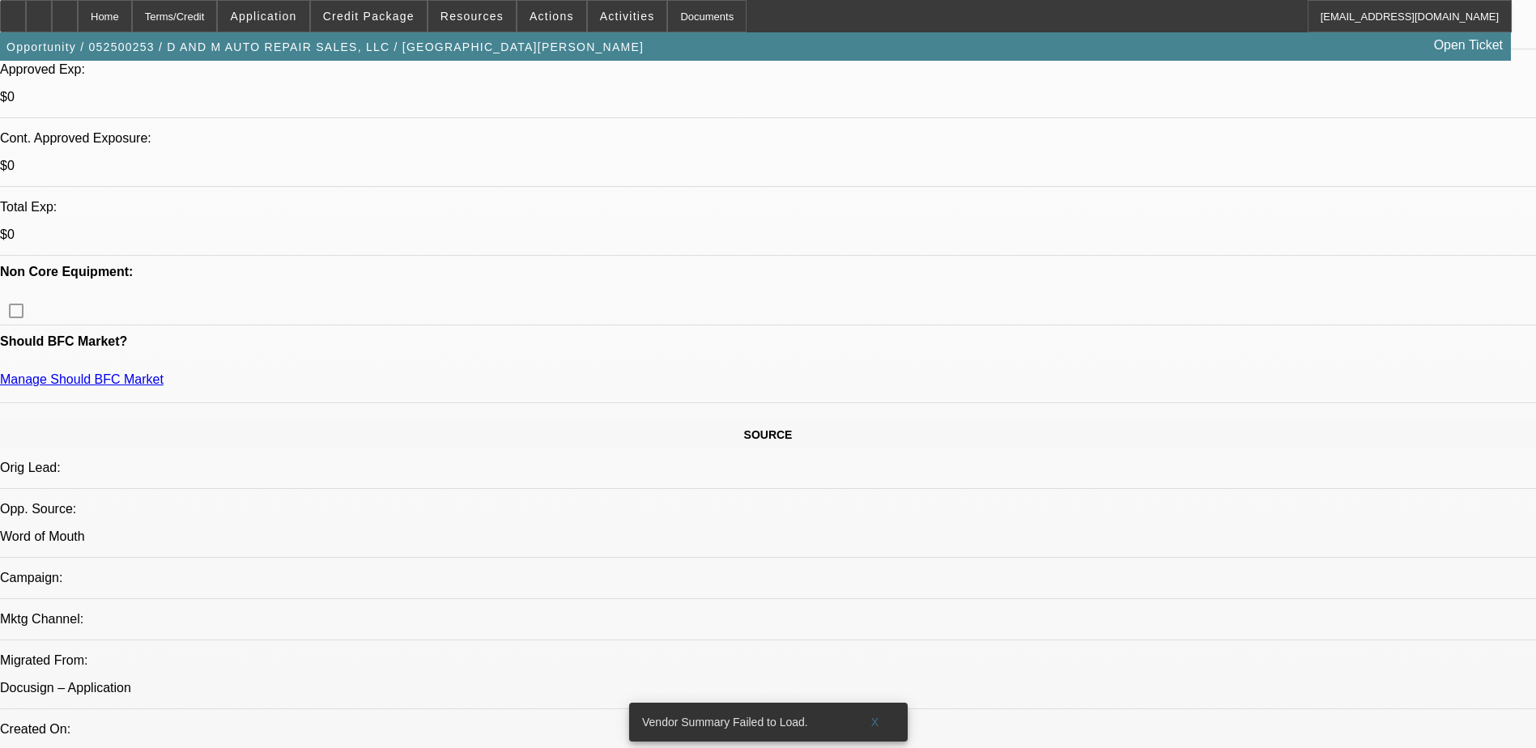
scroll to position [729, 0]
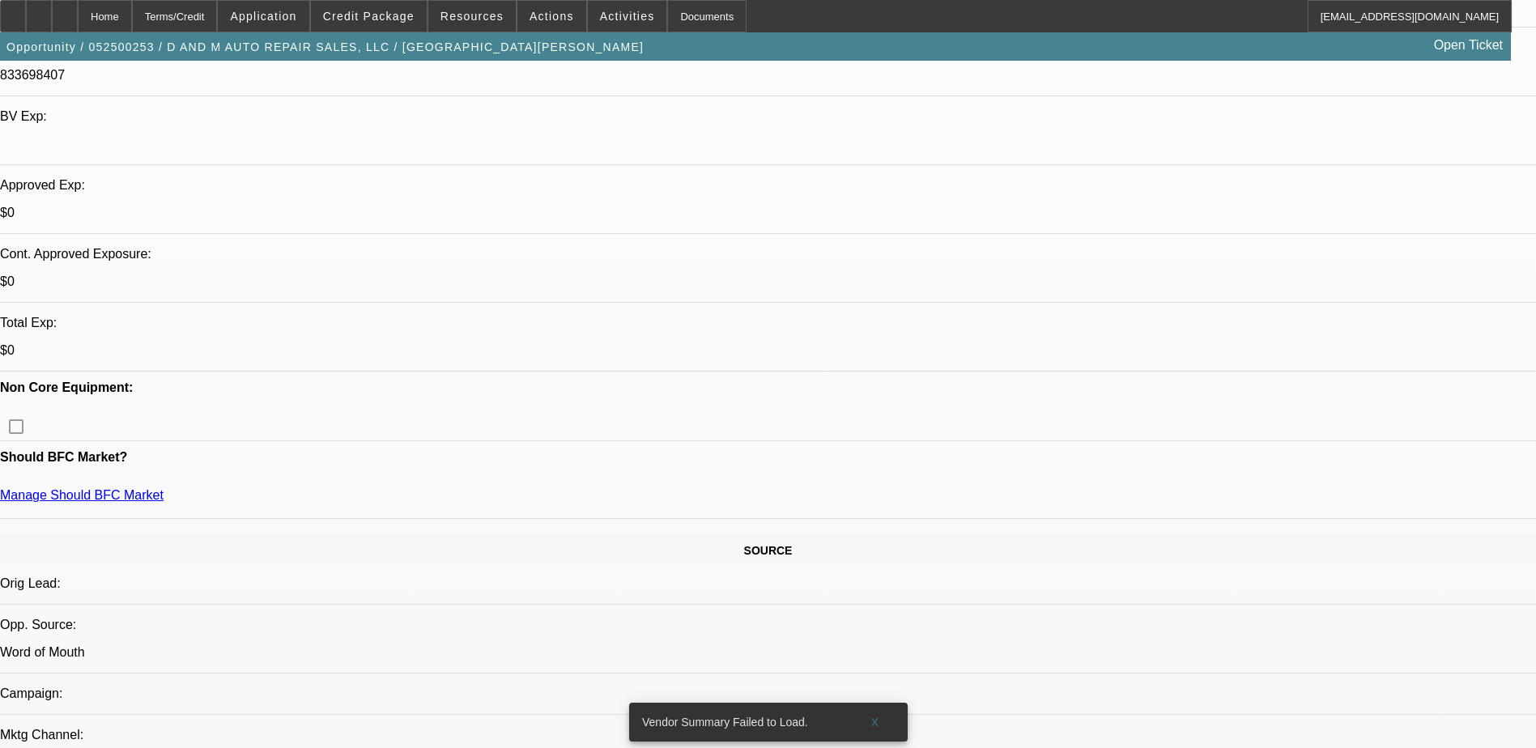
scroll to position [405, 0]
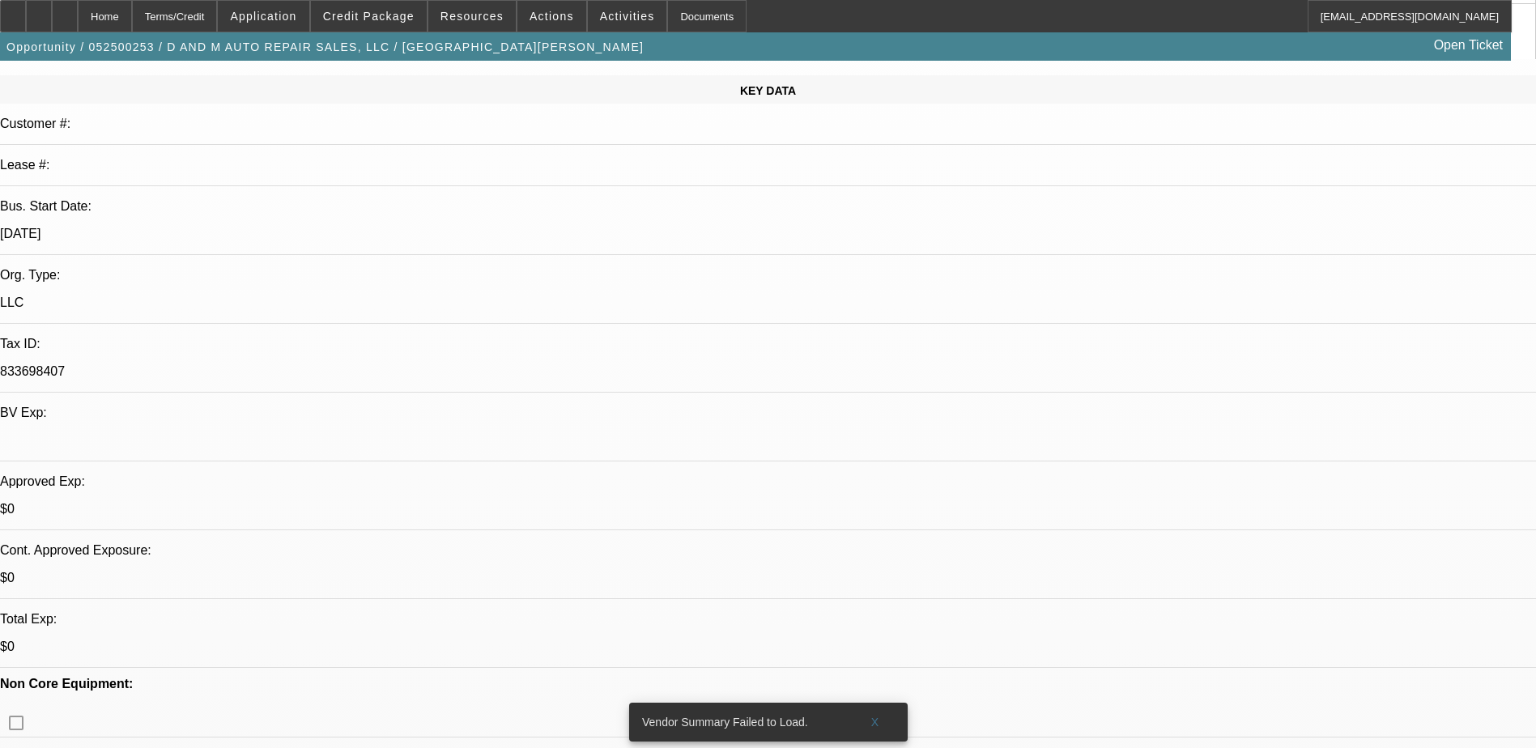
scroll to position [0, 0]
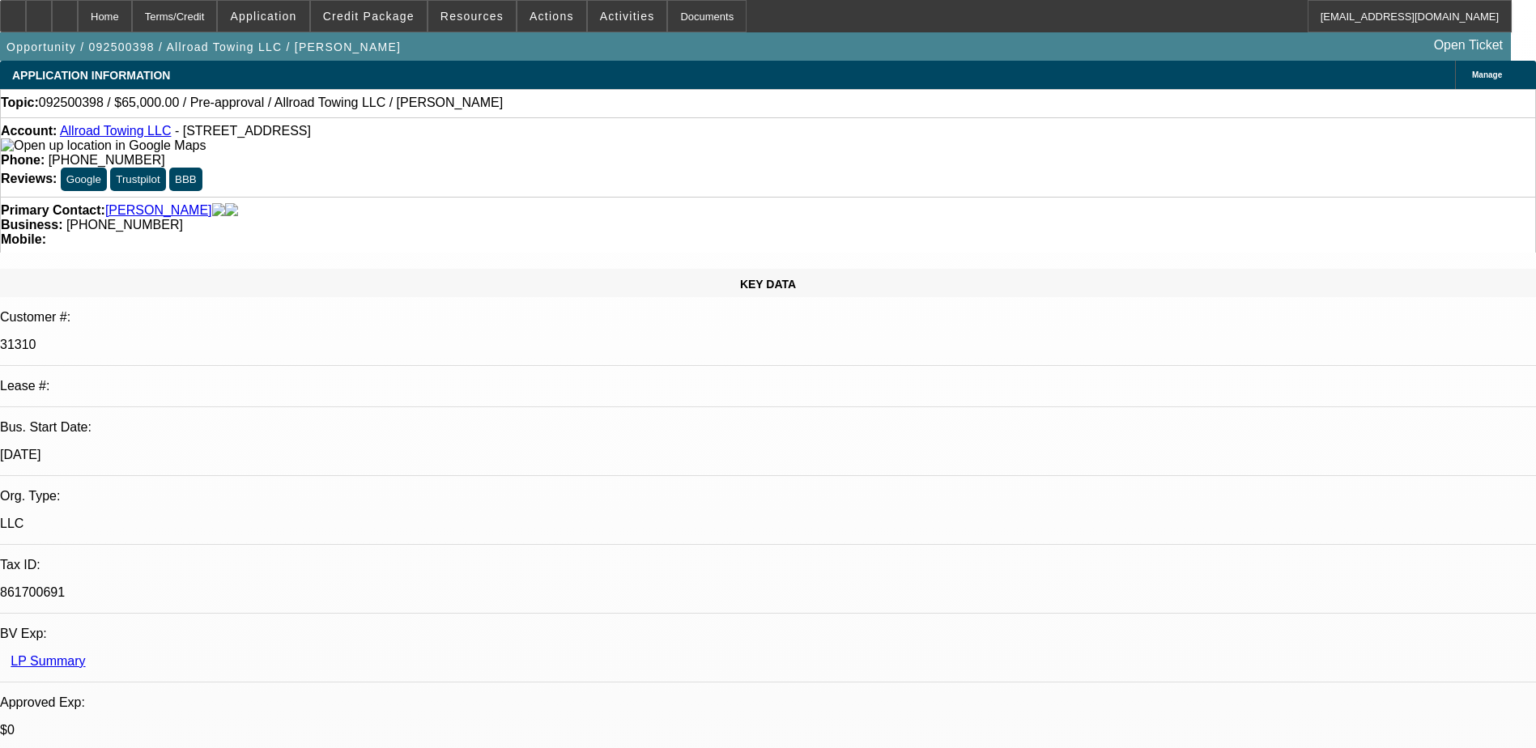
select select "0"
select select "2"
select select "0.1"
select select "1"
select select "2"
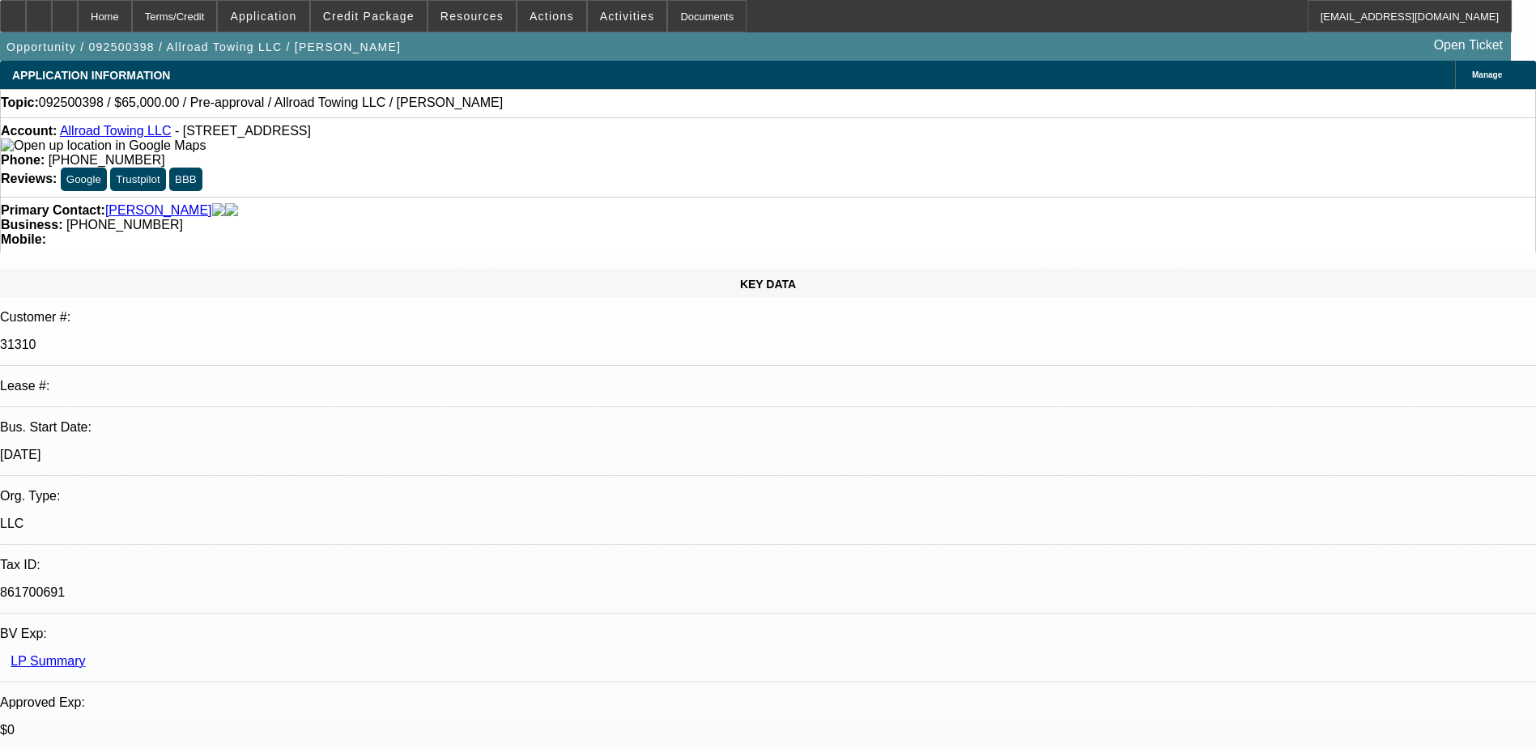
select select "4"
